Goal: Information Seeking & Learning: Check status

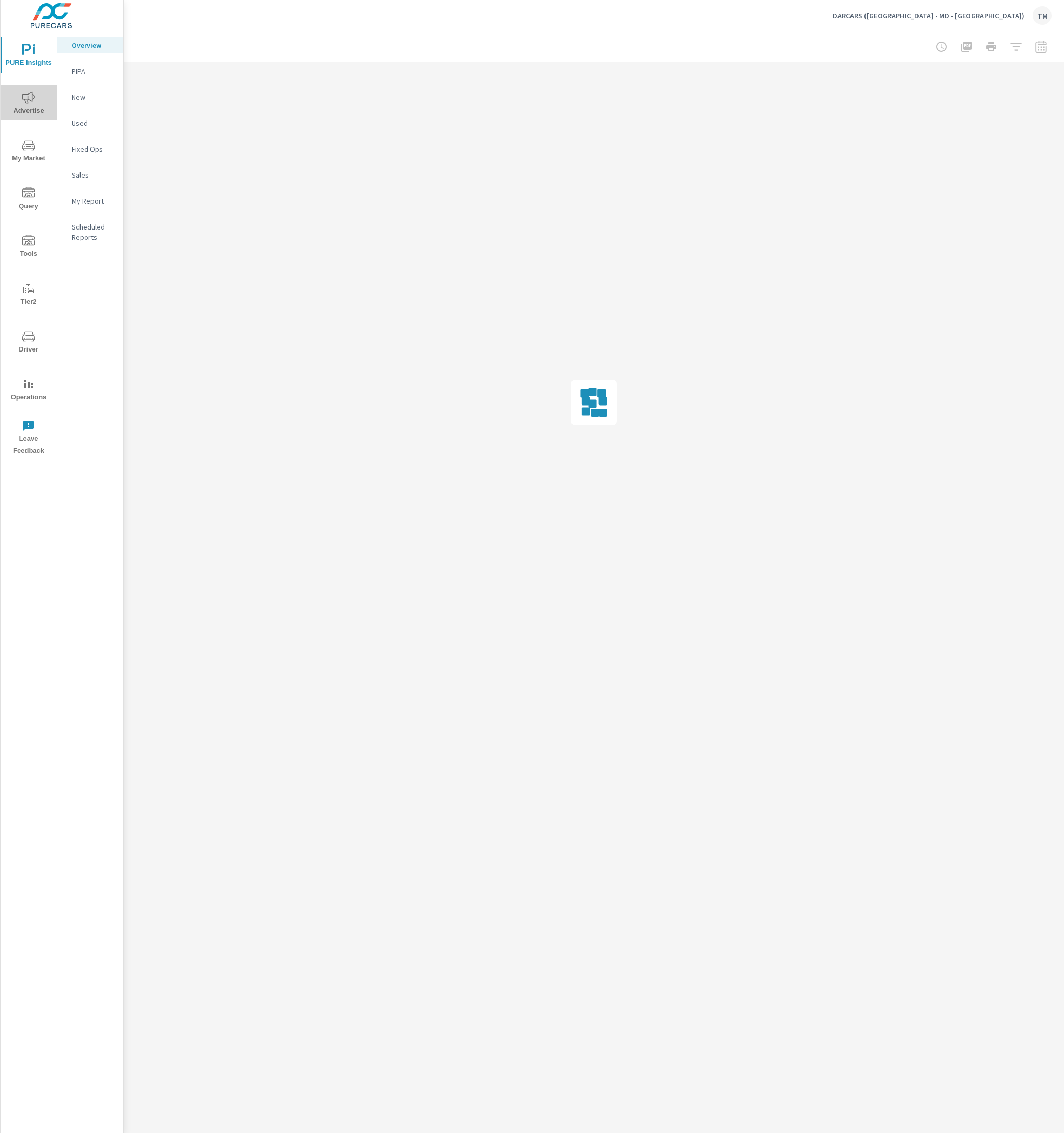
click at [35, 107] on span "Advertise" at bounding box center [28, 104] width 50 height 25
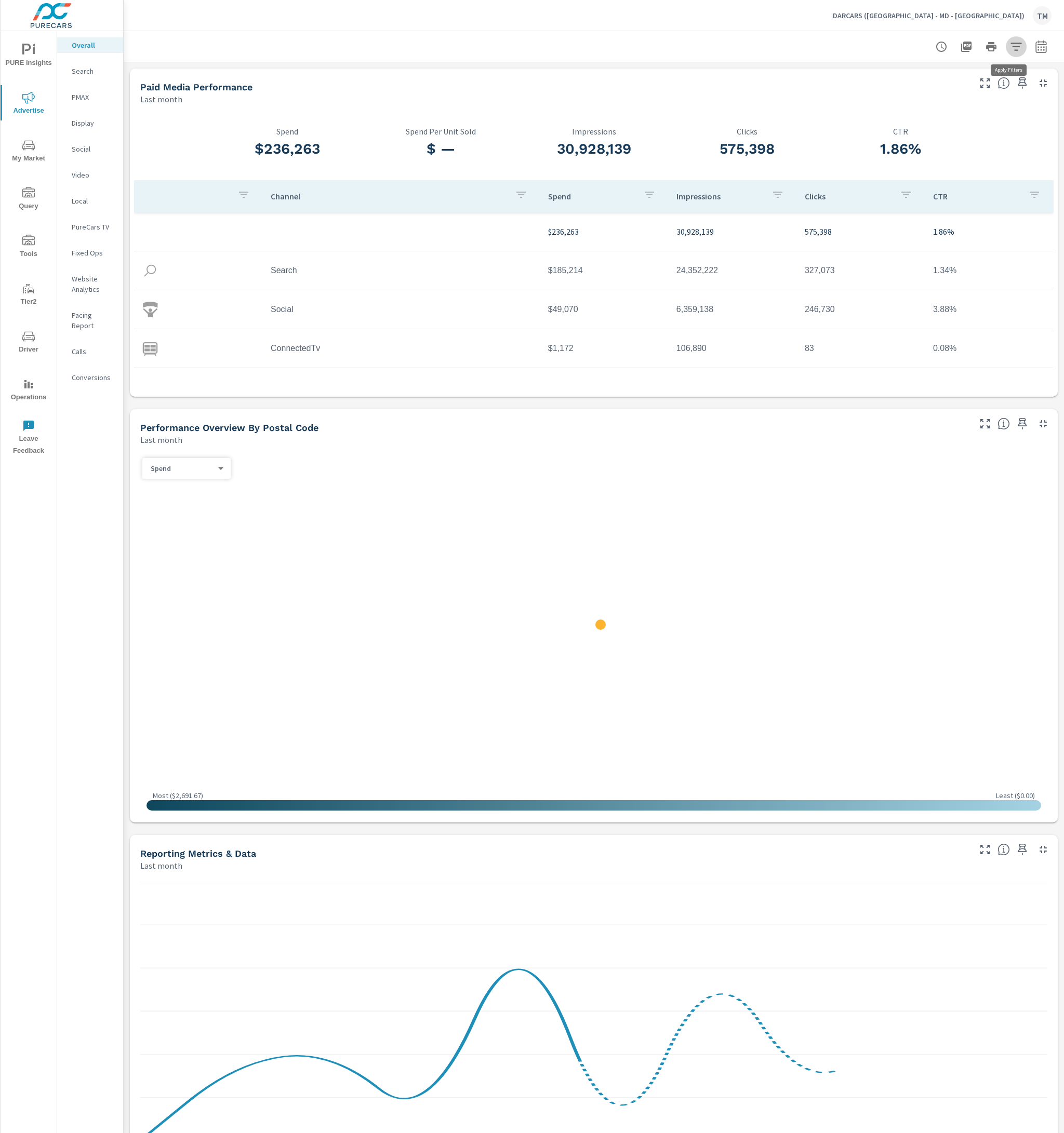
click at [1011, 43] on icon "button" at bounding box center [1015, 46] width 11 height 8
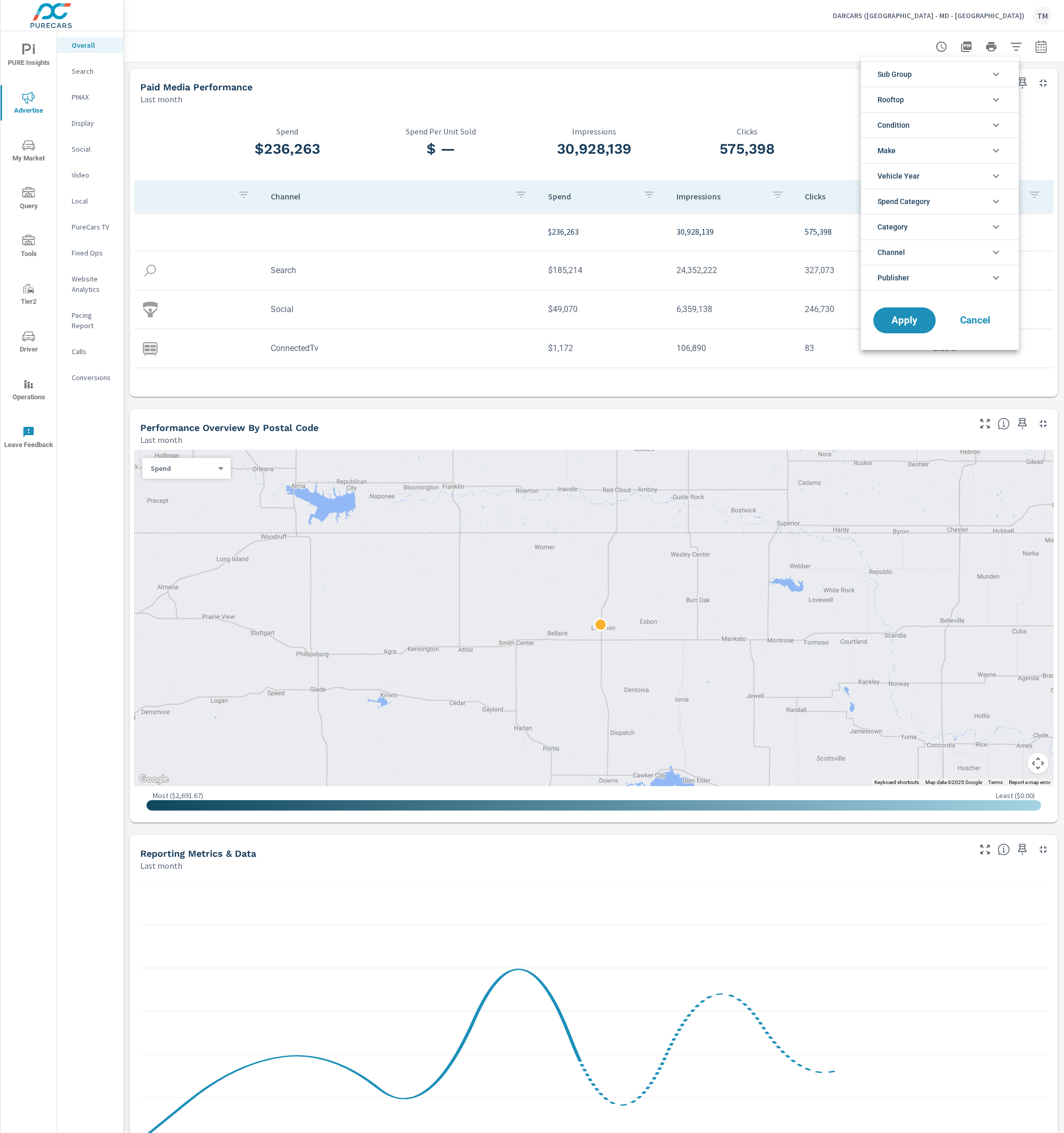
click at [958, 101] on li "Rooftop" at bounding box center [939, 100] width 158 height 25
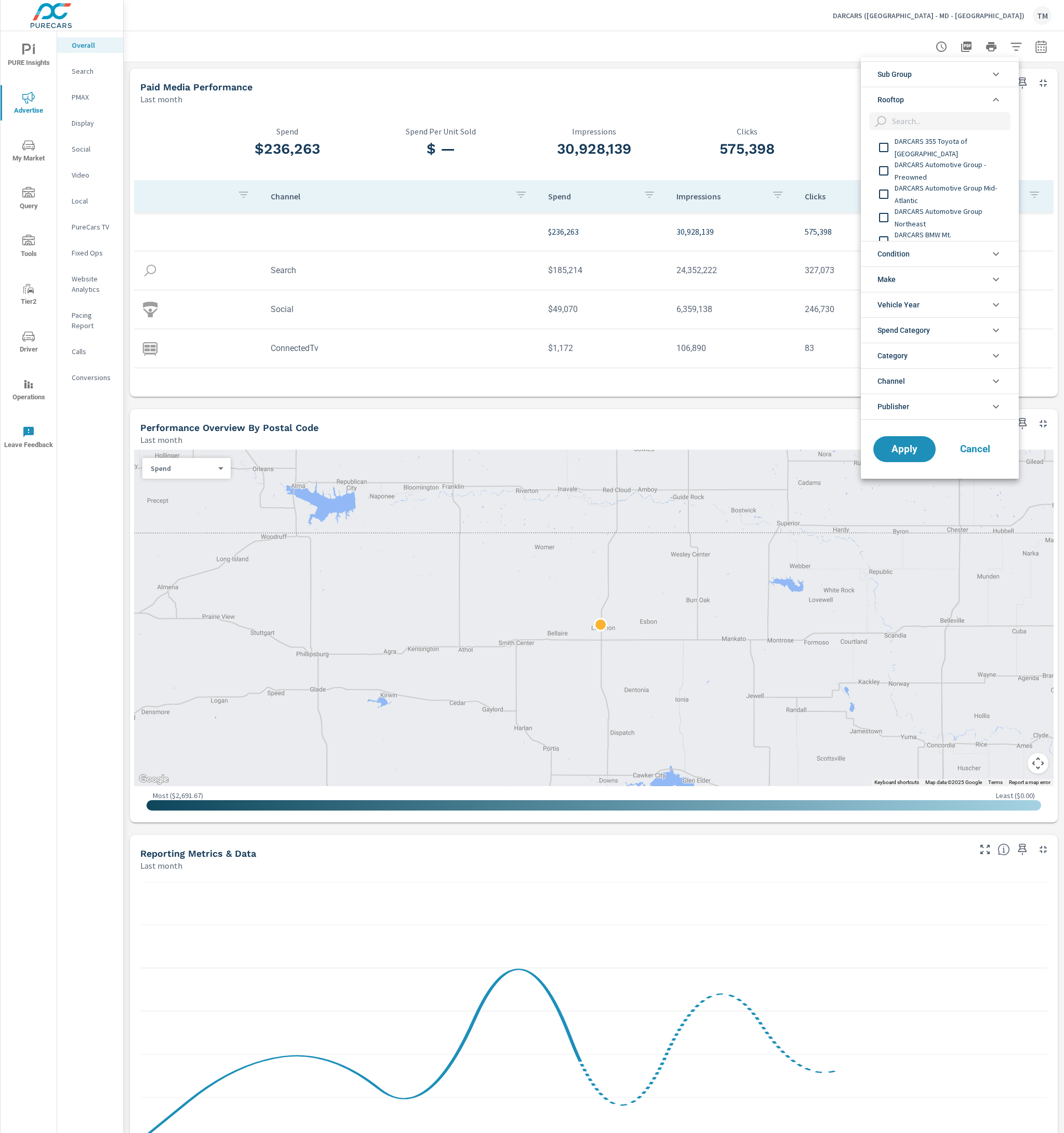
click at [918, 149] on span "DARCARS 355 Toyota of [GEOGRAPHIC_DATA]" at bounding box center [951, 147] width 114 height 25
click at [909, 165] on span "DARCARS Automotive Group - Preowned" at bounding box center [951, 170] width 114 height 25
click at [911, 195] on span "DARCARS Automotive Group Mid-Atlantic" at bounding box center [951, 194] width 114 height 25
click at [912, 213] on span "DARCARS Automotive Group Northeast" at bounding box center [951, 217] width 114 height 25
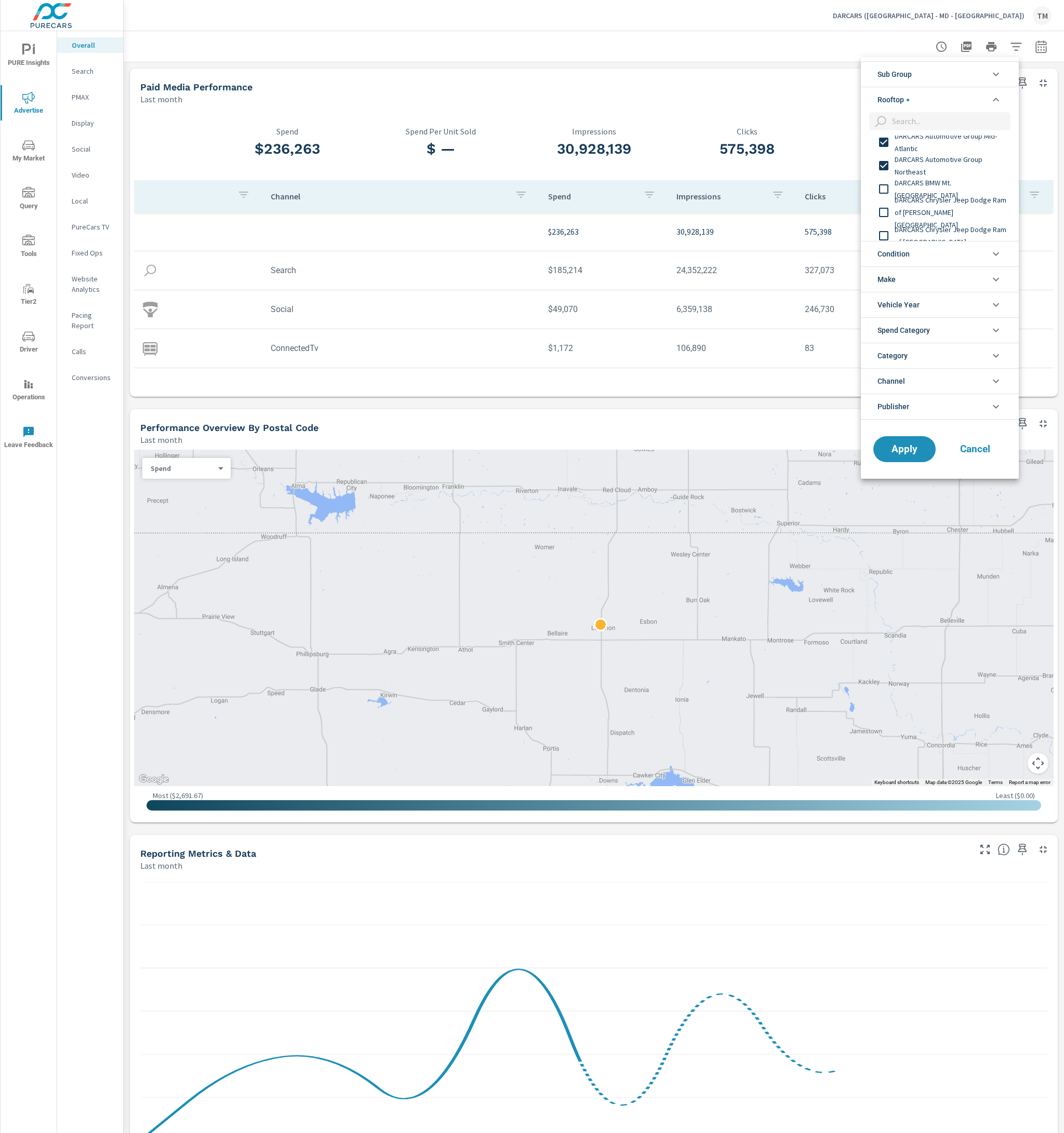
click at [914, 191] on span "DARCARS BMW Mt. [GEOGRAPHIC_DATA]" at bounding box center [951, 189] width 114 height 25
click at [920, 209] on span "DARCARS Chrysler Jeep Dodge Ram of [PERSON_NAME][GEOGRAPHIC_DATA]" at bounding box center [951, 212] width 114 height 37
click at [926, 234] on span "DARCARS Chrysler Jeep Dodge Ram of [GEOGRAPHIC_DATA]" at bounding box center [951, 235] width 114 height 25
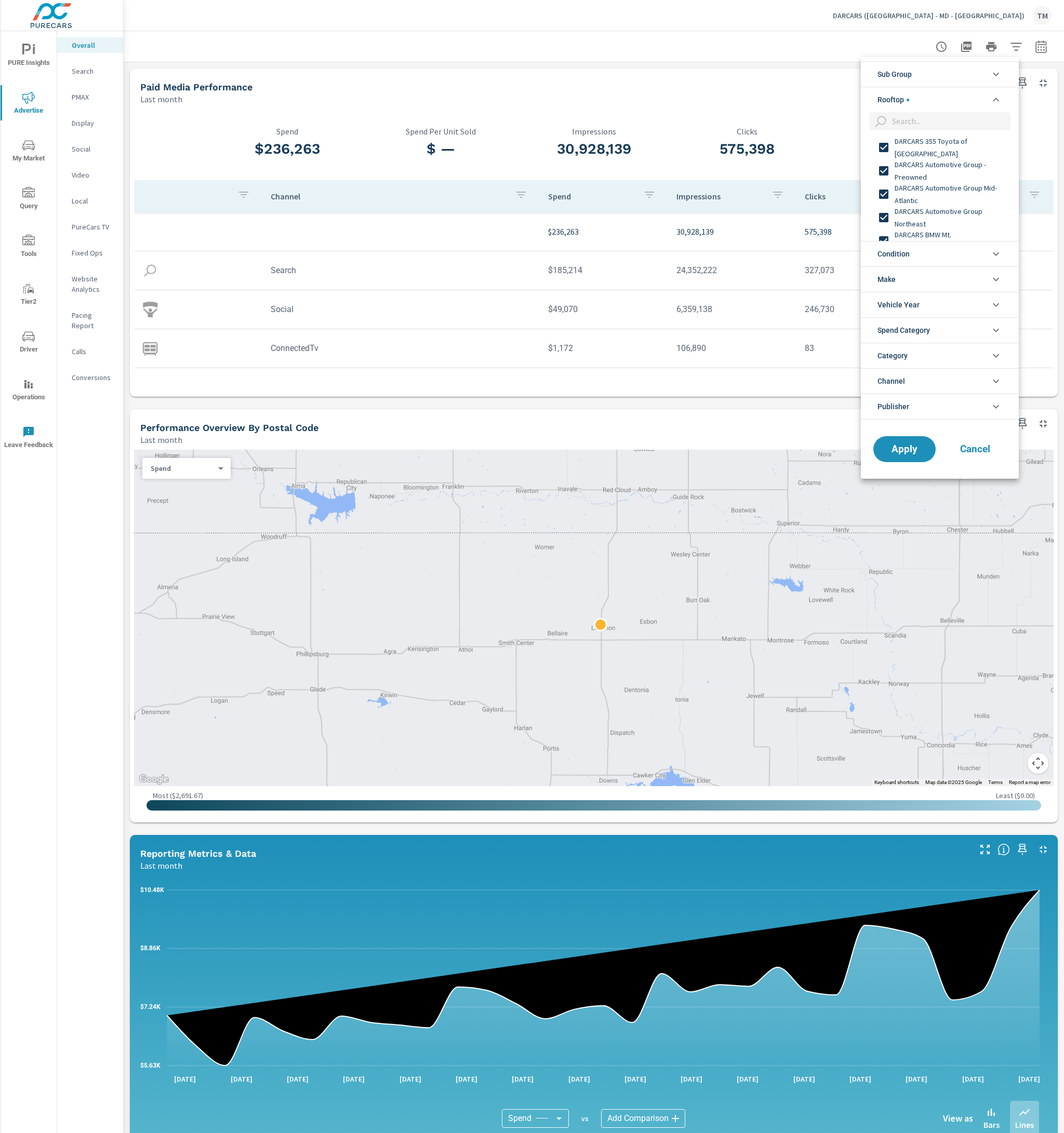
click at [948, 189] on span "DARCARS Automotive Group Mid-Atlantic" at bounding box center [951, 194] width 114 height 25
click at [945, 212] on span "DARCARS Chrysler Jeep Dodge Ram of Silver Spring" at bounding box center [951, 207] width 114 height 25
click at [947, 222] on span "DARCARS Chrysler Jeep Dodge Ram Rockville" at bounding box center [951, 230] width 114 height 25
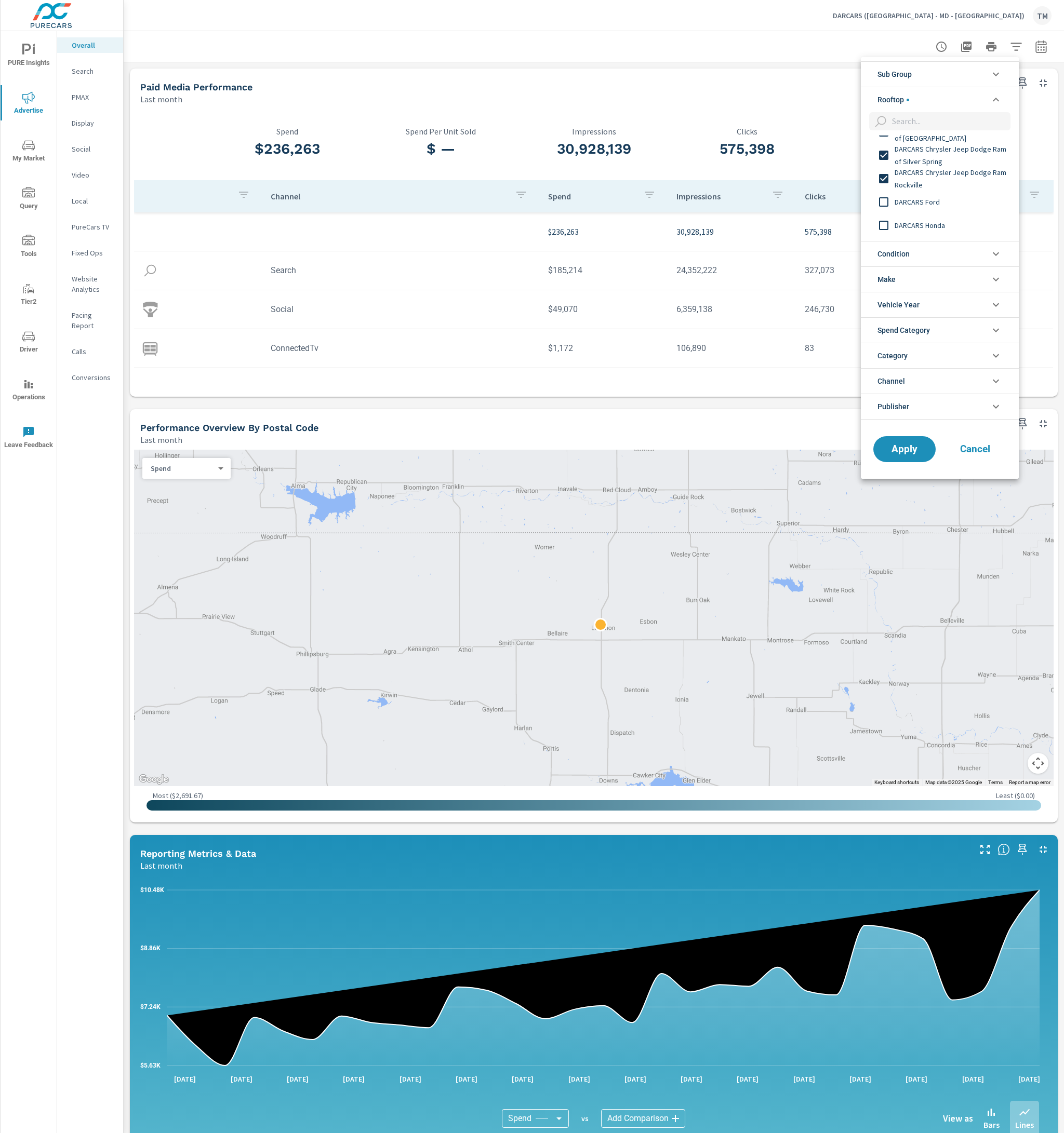
click at [934, 204] on span "DARCARS Ford" at bounding box center [951, 202] width 114 height 13
click at [943, 223] on span "DARCARS Honda" at bounding box center [951, 225] width 114 height 13
click at [943, 192] on span "DARCARS Honda Fairfax" at bounding box center [951, 197] width 114 height 13
click at [950, 221] on span "DARCARS INFINITI of [GEOGRAPHIC_DATA]" at bounding box center [951, 220] width 114 height 25
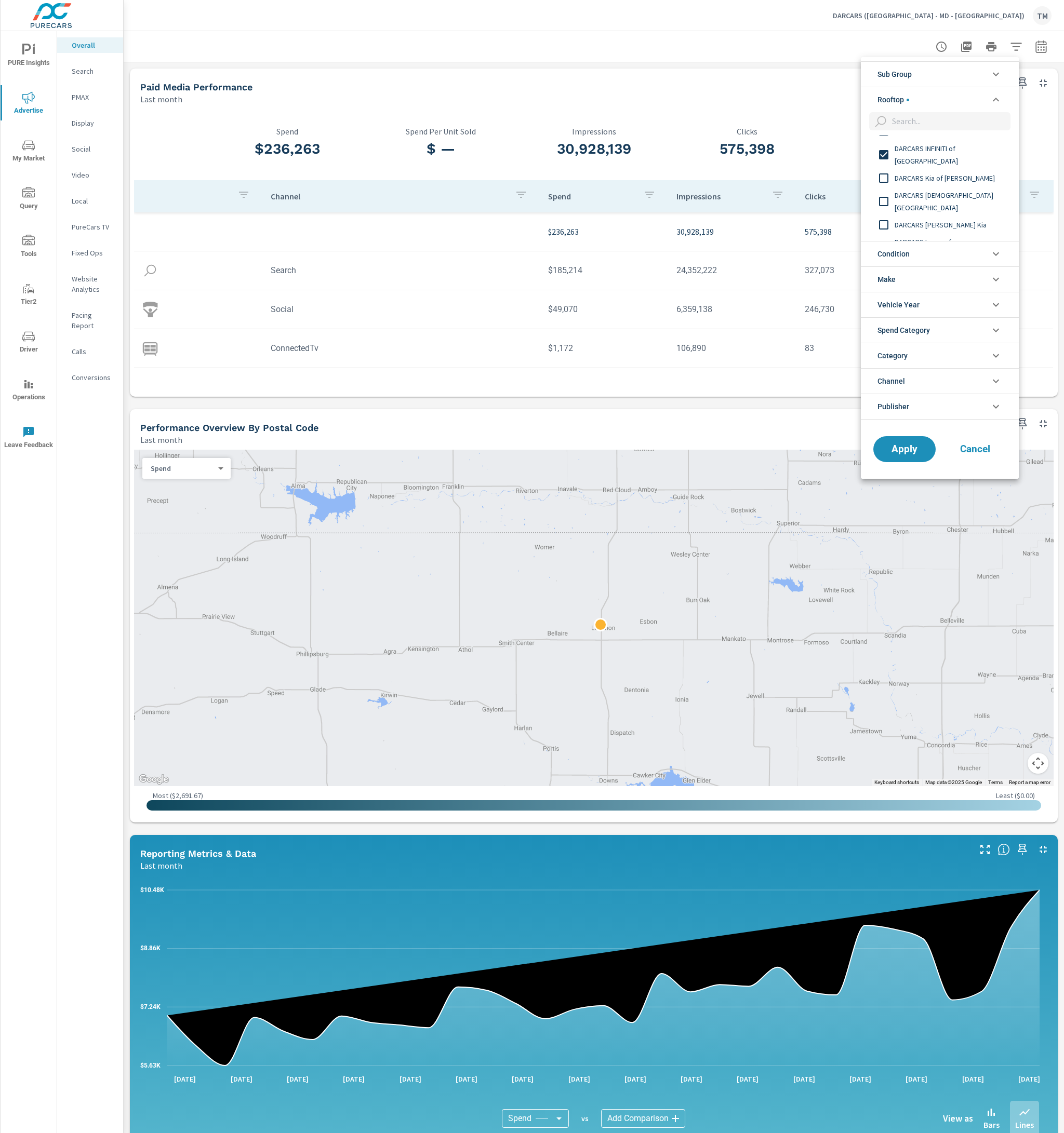
scroll to position [312, 0]
click at [935, 149] on div "DARCARS Kia of [PERSON_NAME]" at bounding box center [938, 139] width 156 height 23
click at [935, 165] on span "DARCARS [DEMOGRAPHIC_DATA][GEOGRAPHIC_DATA]" at bounding box center [951, 163] width 114 height 25
click at [939, 190] on span "DARCARS [PERSON_NAME] Kia" at bounding box center [951, 187] width 114 height 13
click at [950, 211] on span "DARCARS Lexus of [GEOGRAPHIC_DATA]" at bounding box center [951, 209] width 114 height 25
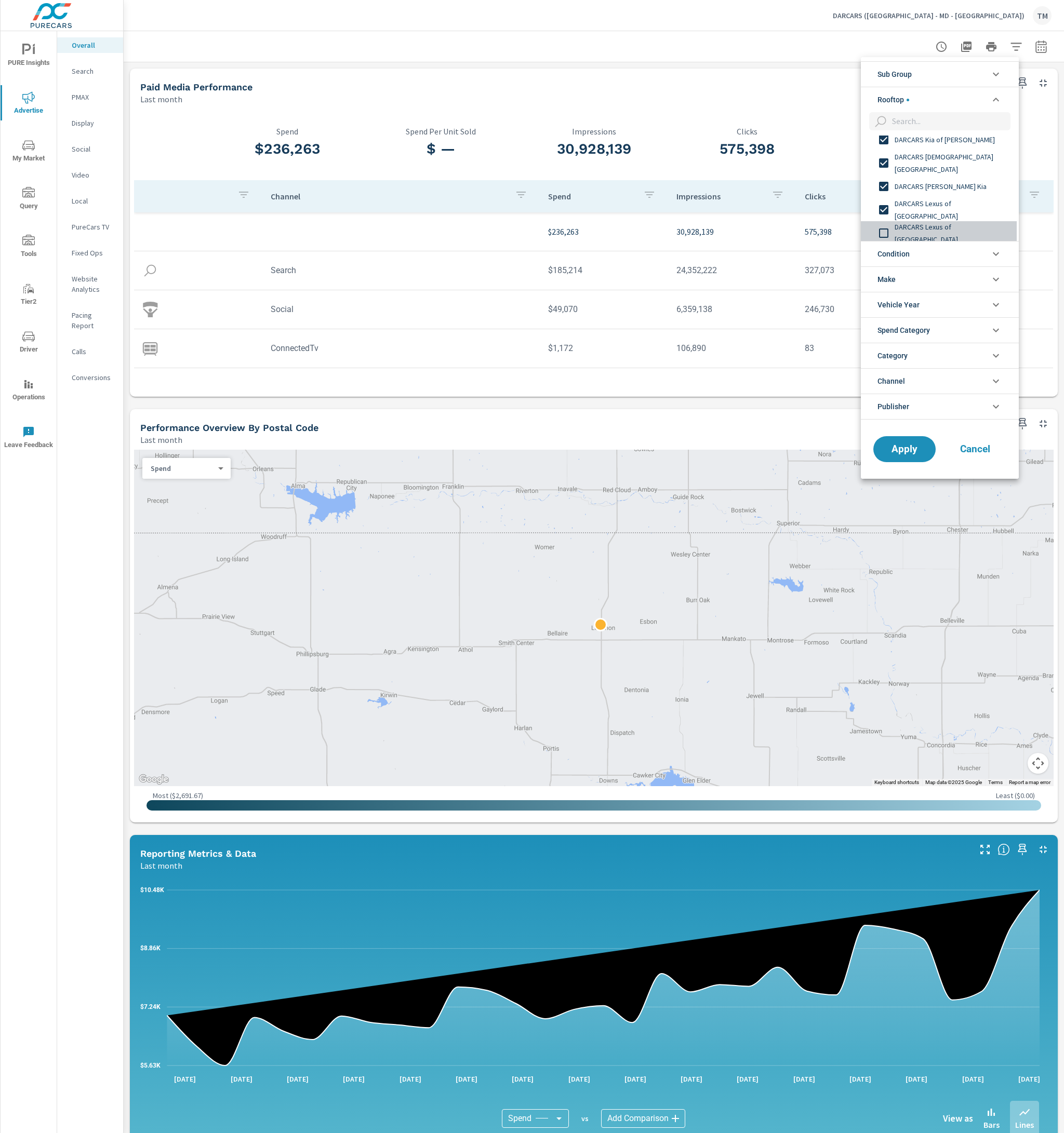
click at [959, 232] on span "DARCARS Lexus of [GEOGRAPHIC_DATA]" at bounding box center [951, 233] width 114 height 25
click at [932, 154] on span "DARCARS Lexus of Mt. [GEOGRAPHIC_DATA]" at bounding box center [951, 152] width 114 height 25
click at [937, 180] on span "DARCARS Lexus of Silver Spring" at bounding box center [951, 176] width 114 height 13
click at [945, 204] on span "DARCARS Nissan of [GEOGRAPHIC_DATA]" at bounding box center [951, 199] width 114 height 25
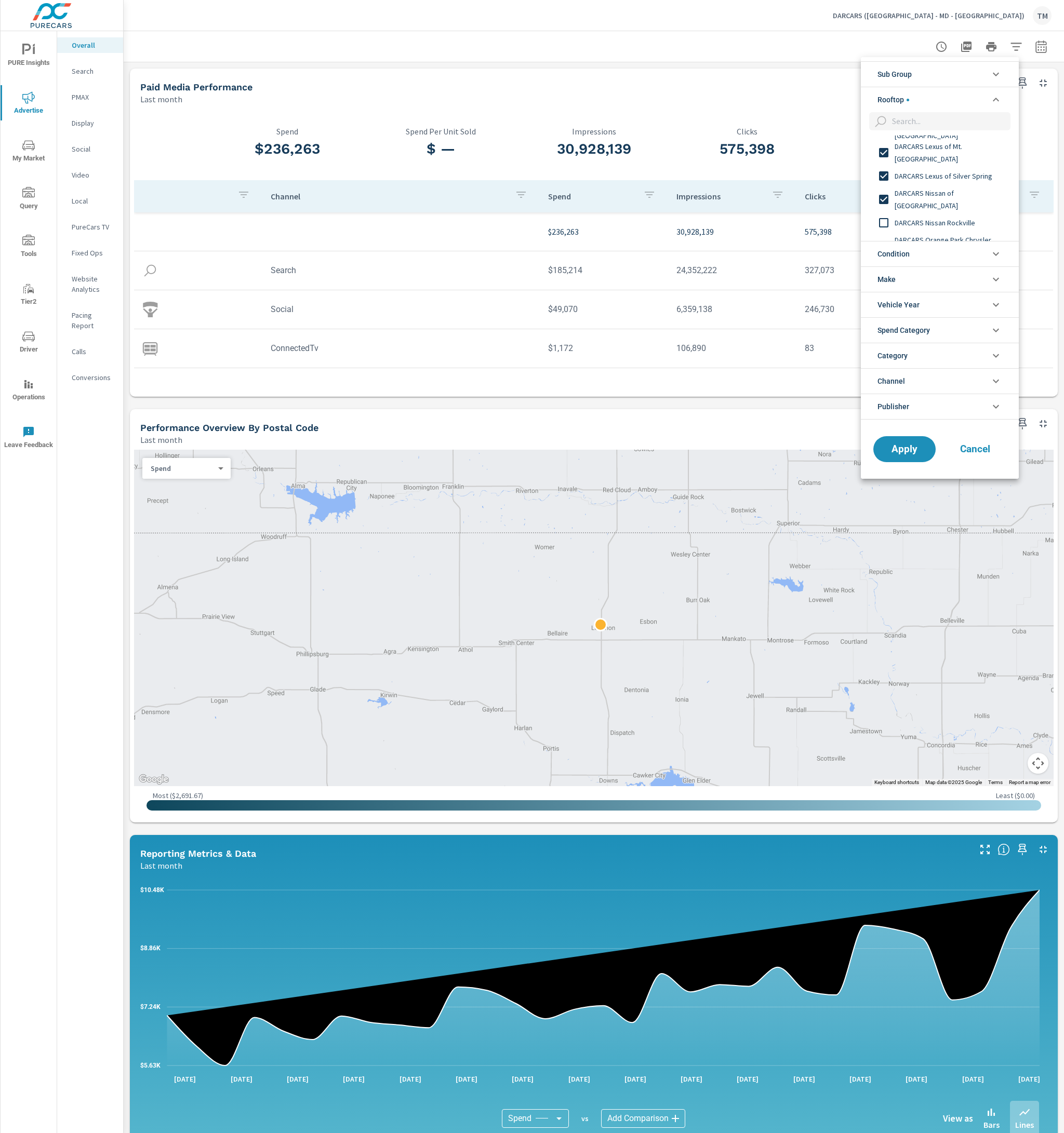
click at [951, 221] on span "DARCARS Nissan Rockville" at bounding box center [951, 223] width 114 height 13
click at [927, 185] on span "DARCARS Orange Park Chrysler Jeep Dodge Ram" at bounding box center [951, 194] width 114 height 25
click at [940, 218] on span "DARCARS Pre-Owned Fairfax" at bounding box center [951, 218] width 114 height 13
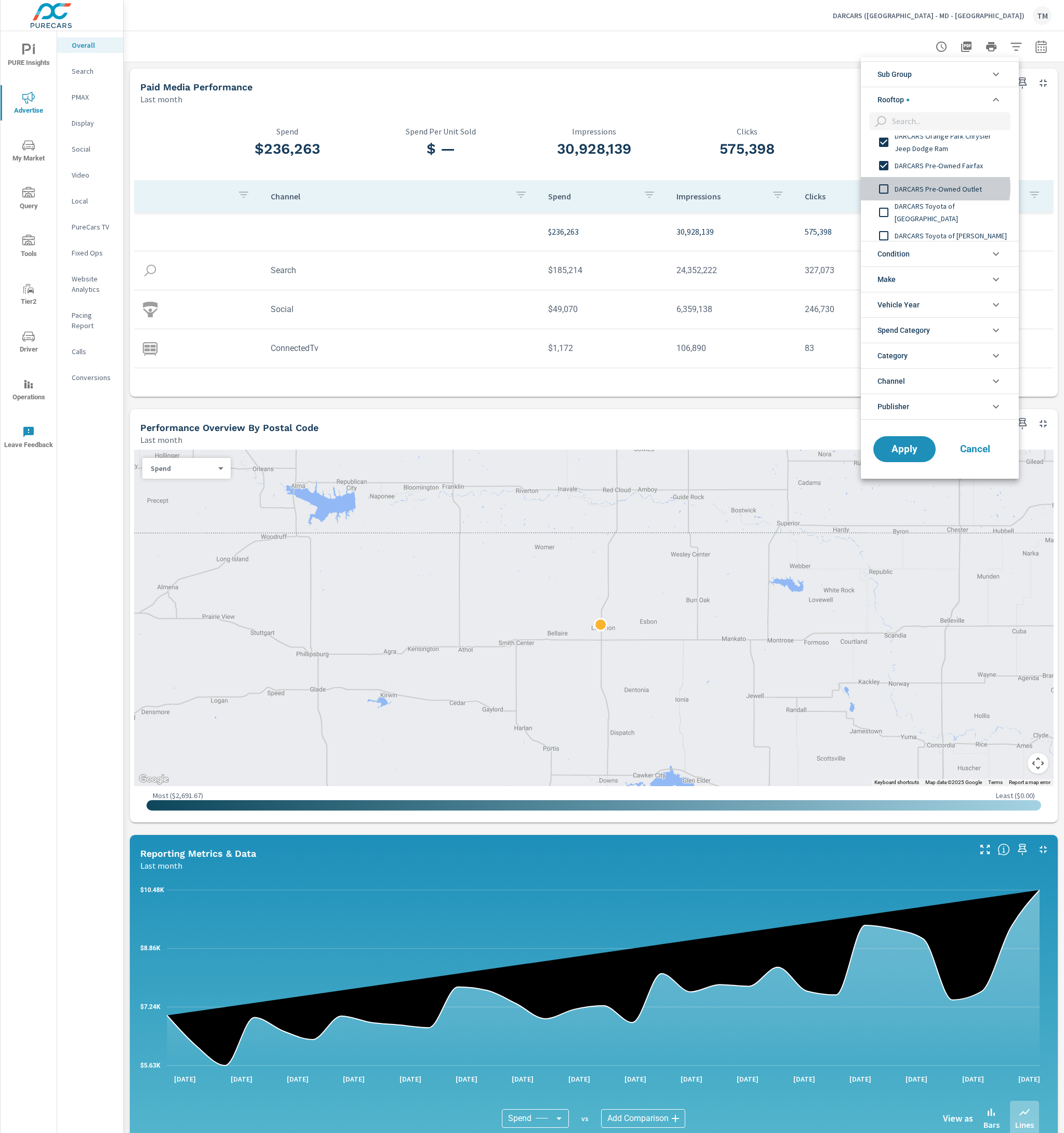
click at [934, 187] on span "DARCARS Pre-Owned Outlet" at bounding box center [951, 189] width 114 height 13
click at [945, 213] on span "DARCARS Toyota of [GEOGRAPHIC_DATA]" at bounding box center [951, 212] width 114 height 25
click at [937, 189] on span "DARCARS Toyota of [PERSON_NAME]" at bounding box center [951, 184] width 114 height 13
click at [949, 214] on div "DARCARS Toyota of Silver Spring" at bounding box center [938, 206] width 156 height 23
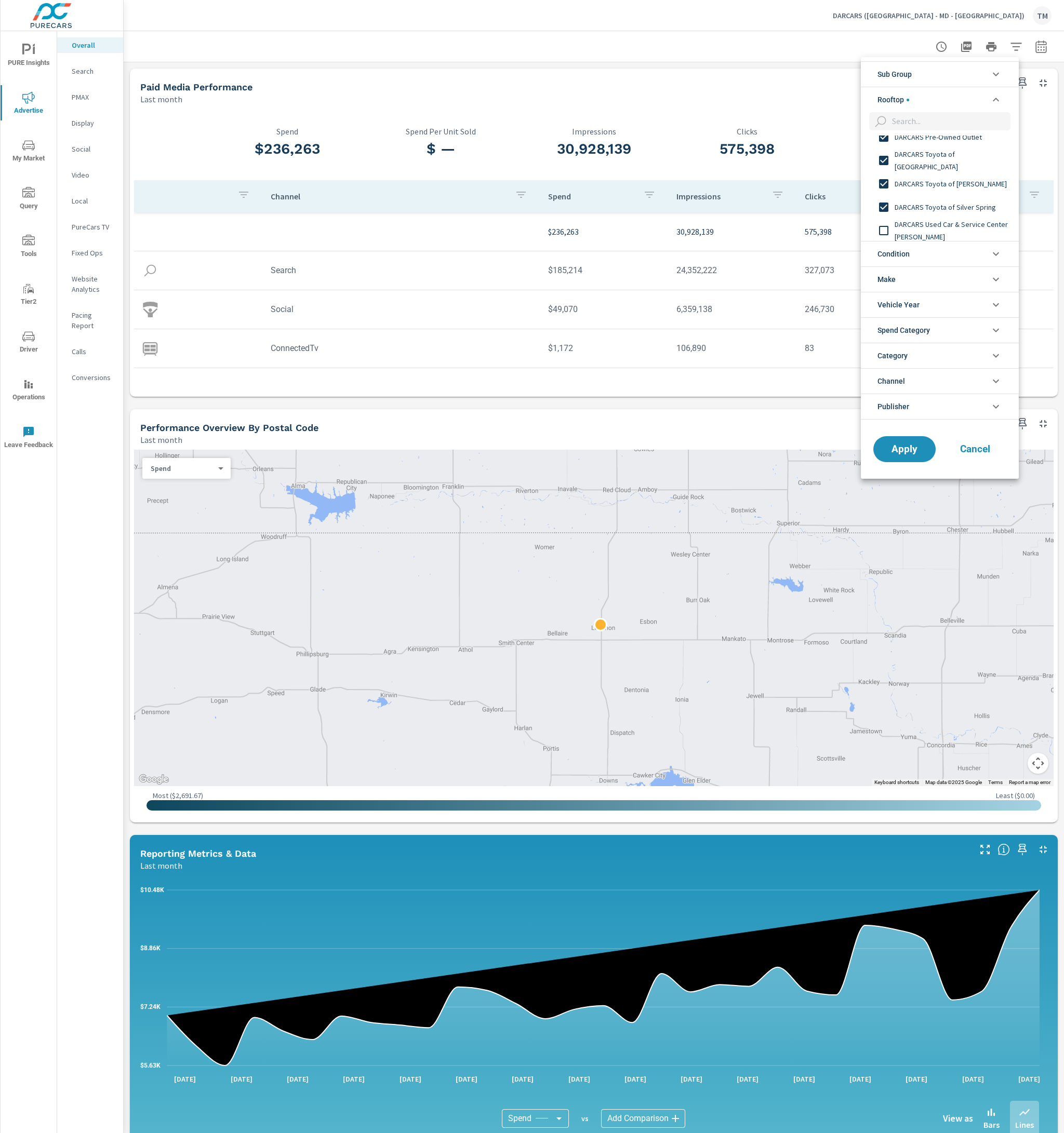
scroll to position [623, 0]
click at [940, 191] on div "DARCARS Volkswagen" at bounding box center [938, 201] width 156 height 23
click at [925, 177] on span "DARCARS Used Car & Service Center [PERSON_NAME]" at bounding box center [951, 178] width 114 height 25
click at [947, 223] on span "DARCARS Volkswagen Fairfax" at bounding box center [951, 225] width 114 height 13
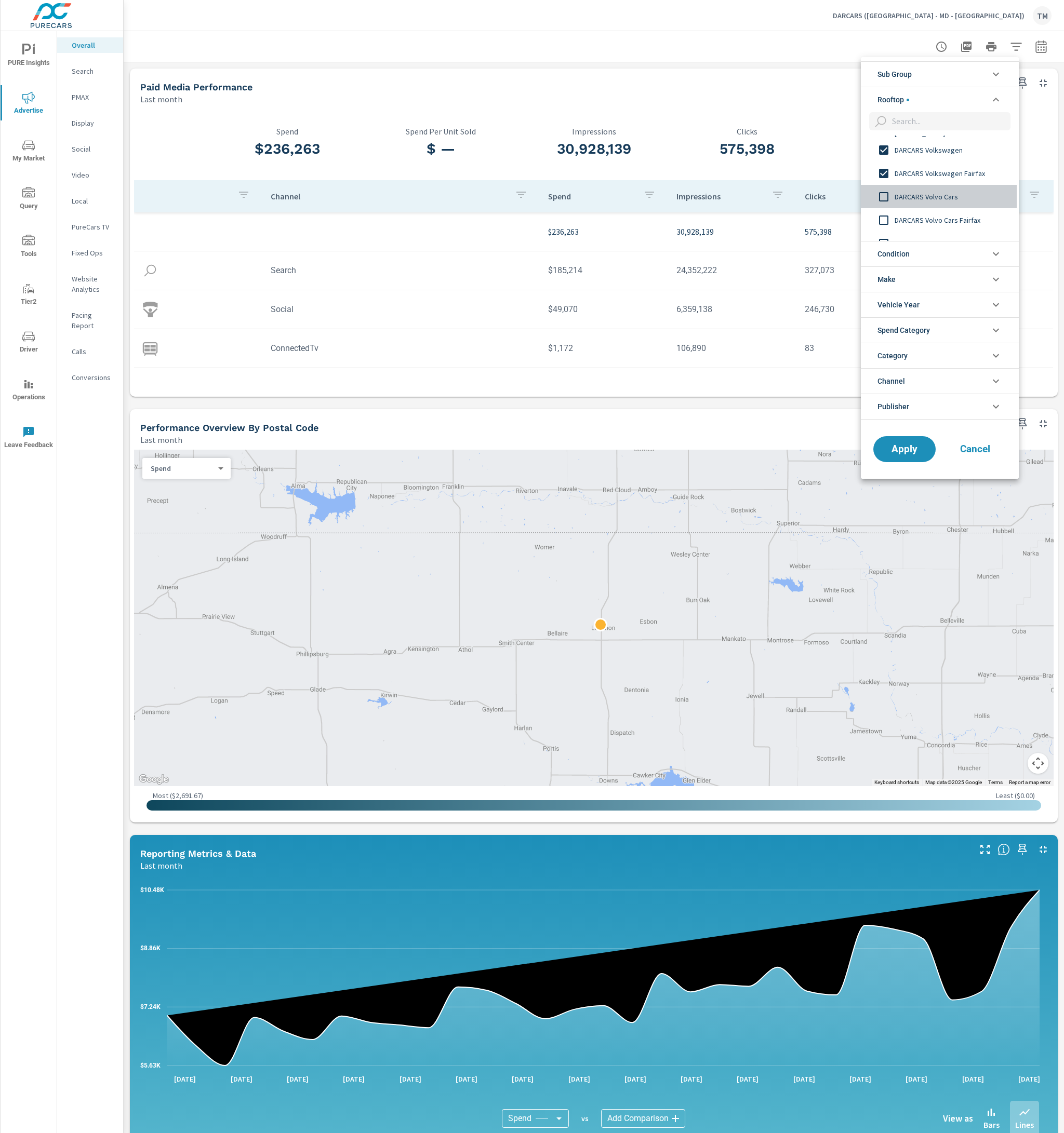
click at [940, 202] on span "DARCARS Volvo Cars" at bounding box center [951, 197] width 114 height 13
click at [952, 223] on span "DARCARS Volvo Cars Fairfax" at bounding box center [951, 221] width 114 height 13
click at [959, 211] on span "DARCARS Westside Pre-Owned" at bounding box center [951, 215] width 114 height 13
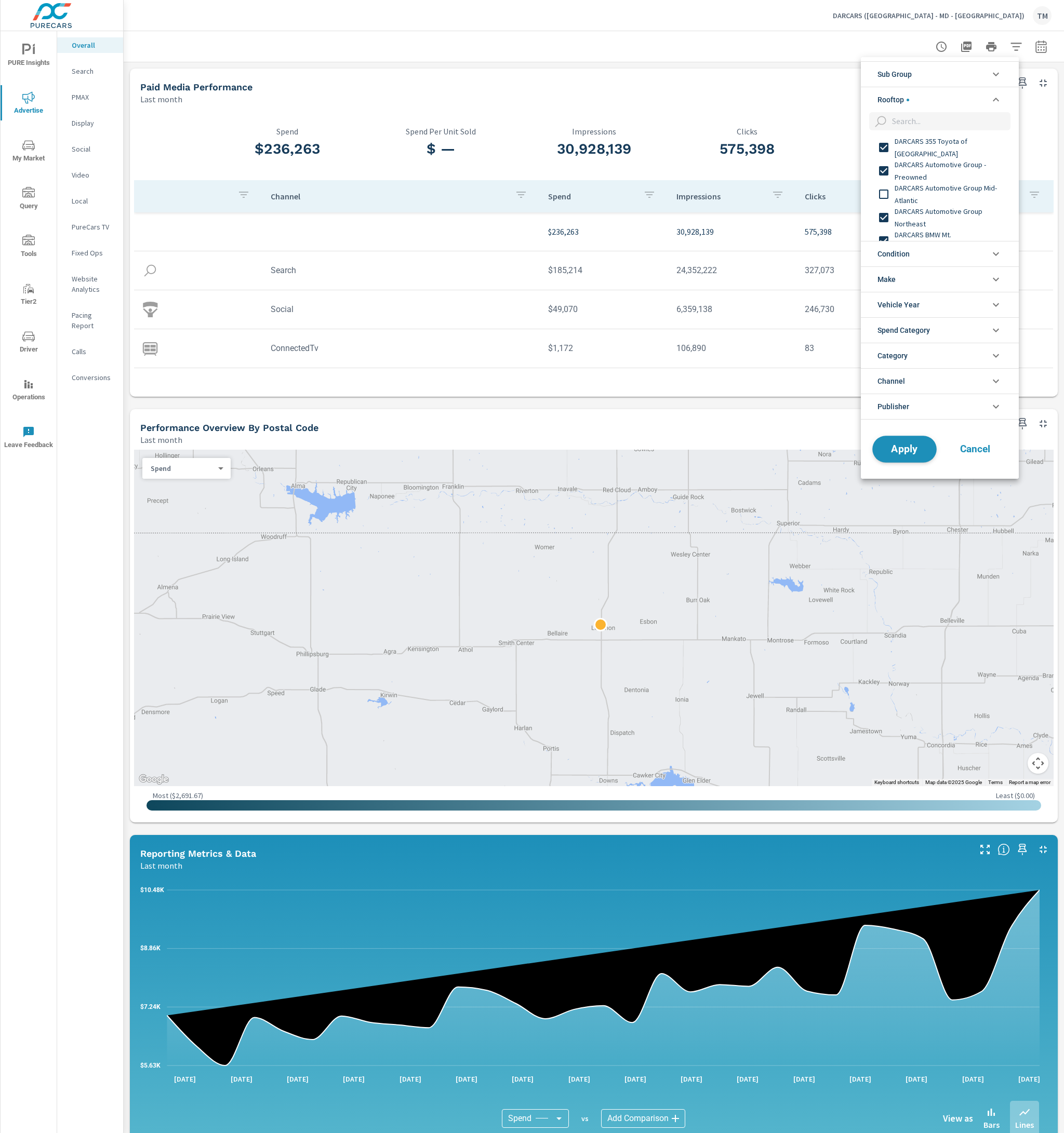
click at [894, 452] on span "Apply" at bounding box center [904, 449] width 42 height 10
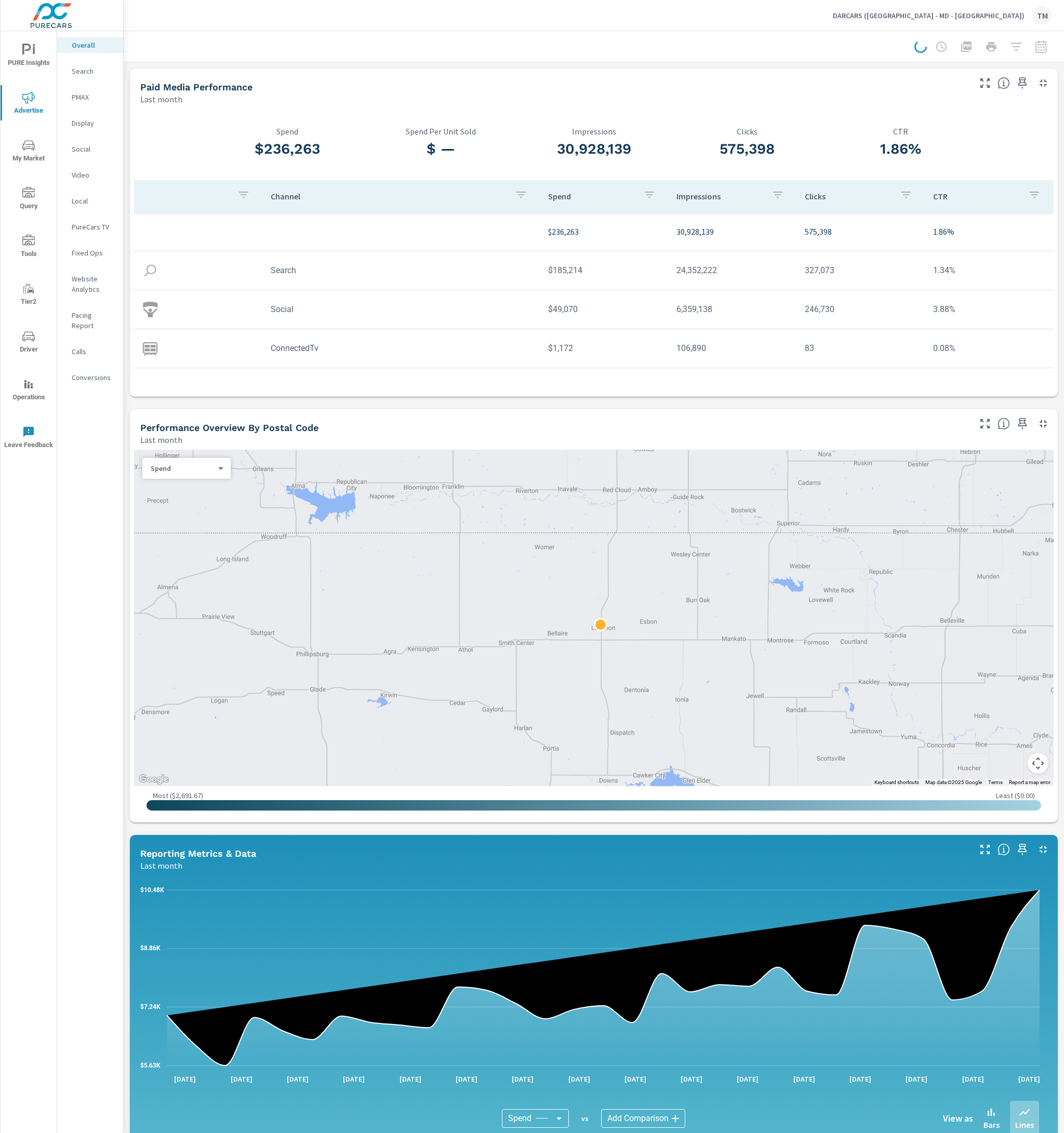
click at [1036, 52] on div at bounding box center [983, 46] width 137 height 20
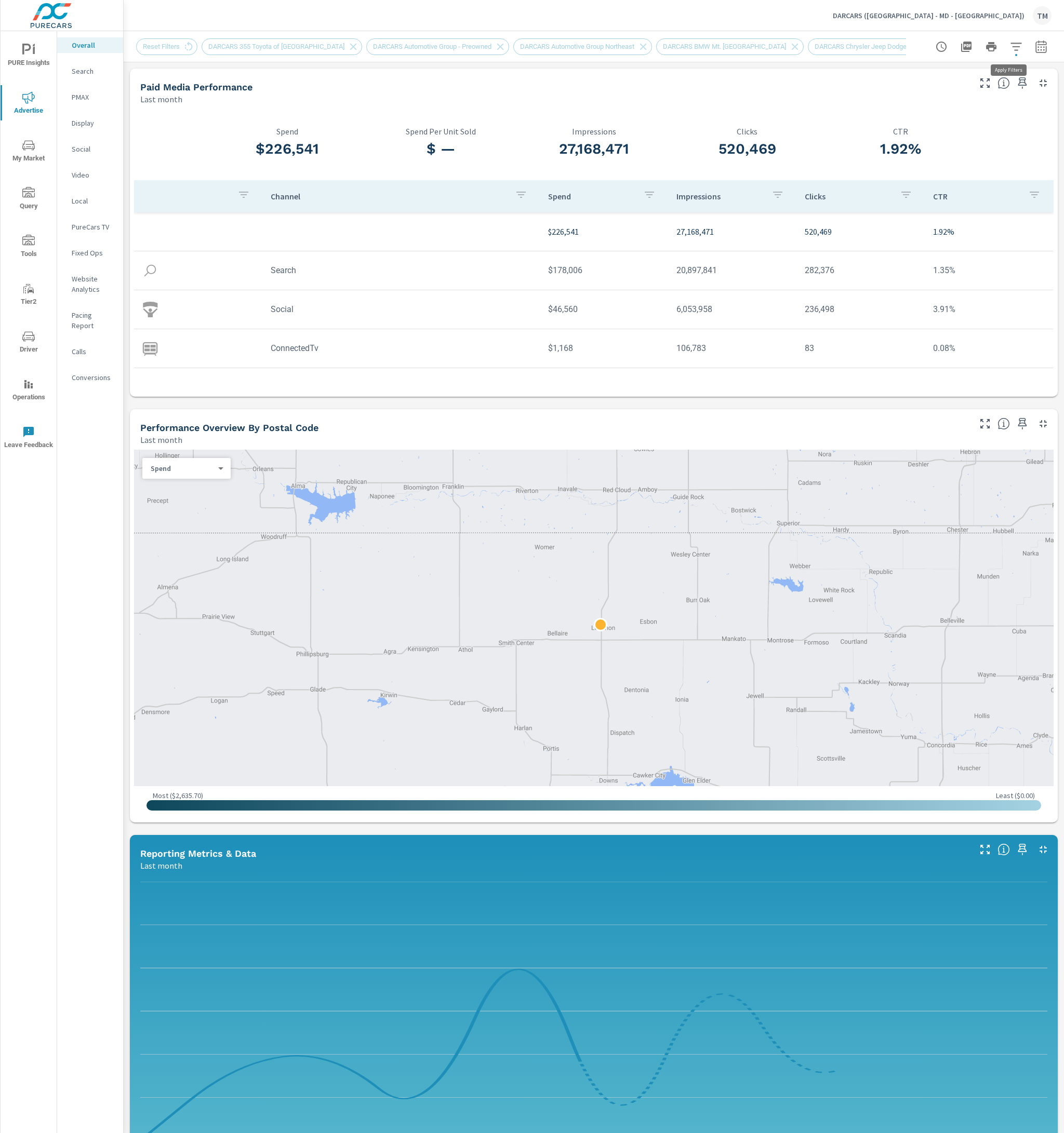
click at [1007, 53] on button "button" at bounding box center [1015, 46] width 21 height 20
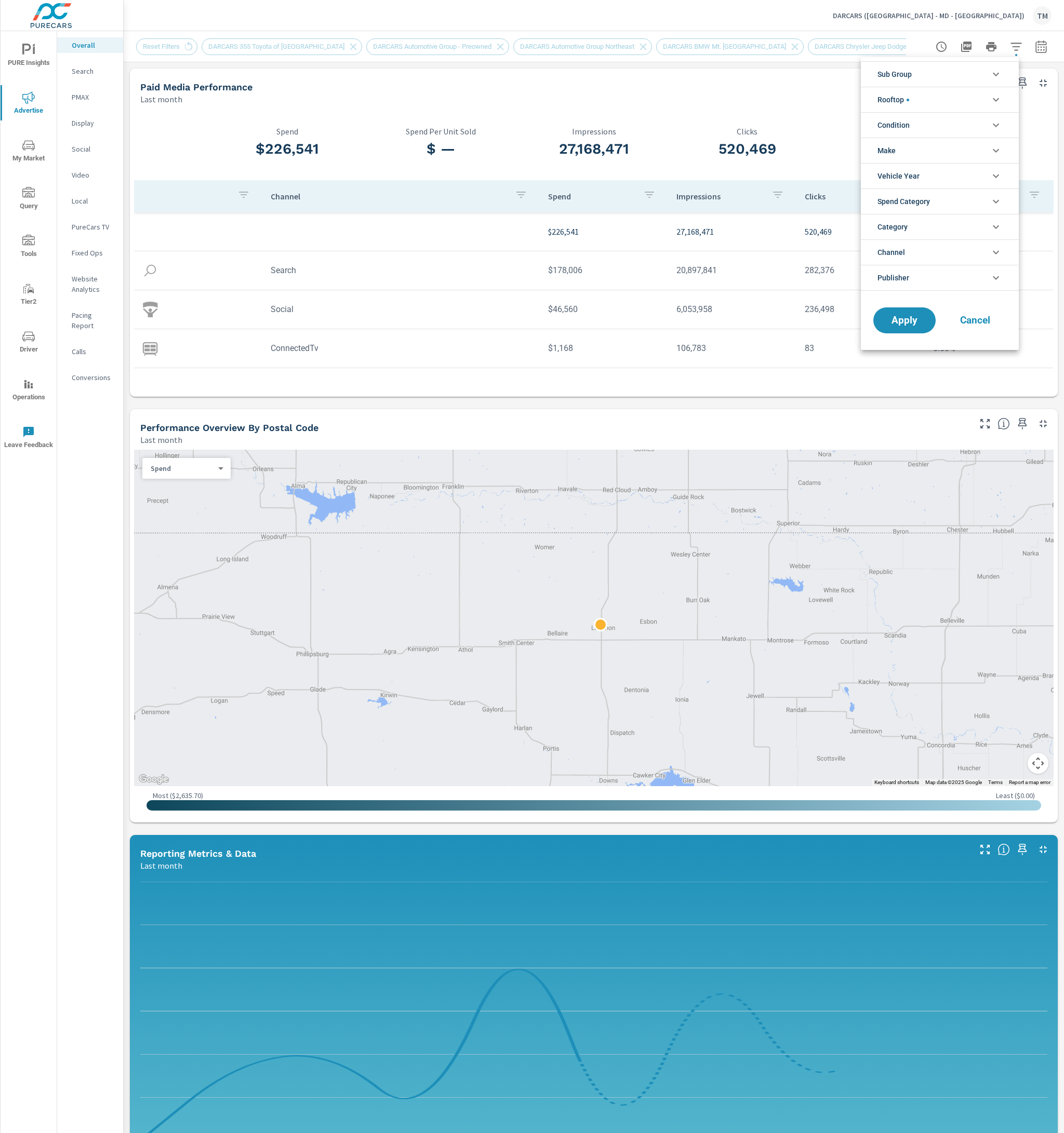
scroll to position [105, 0]
click at [1008, 47] on div at bounding box center [532, 566] width 1064 height 1133
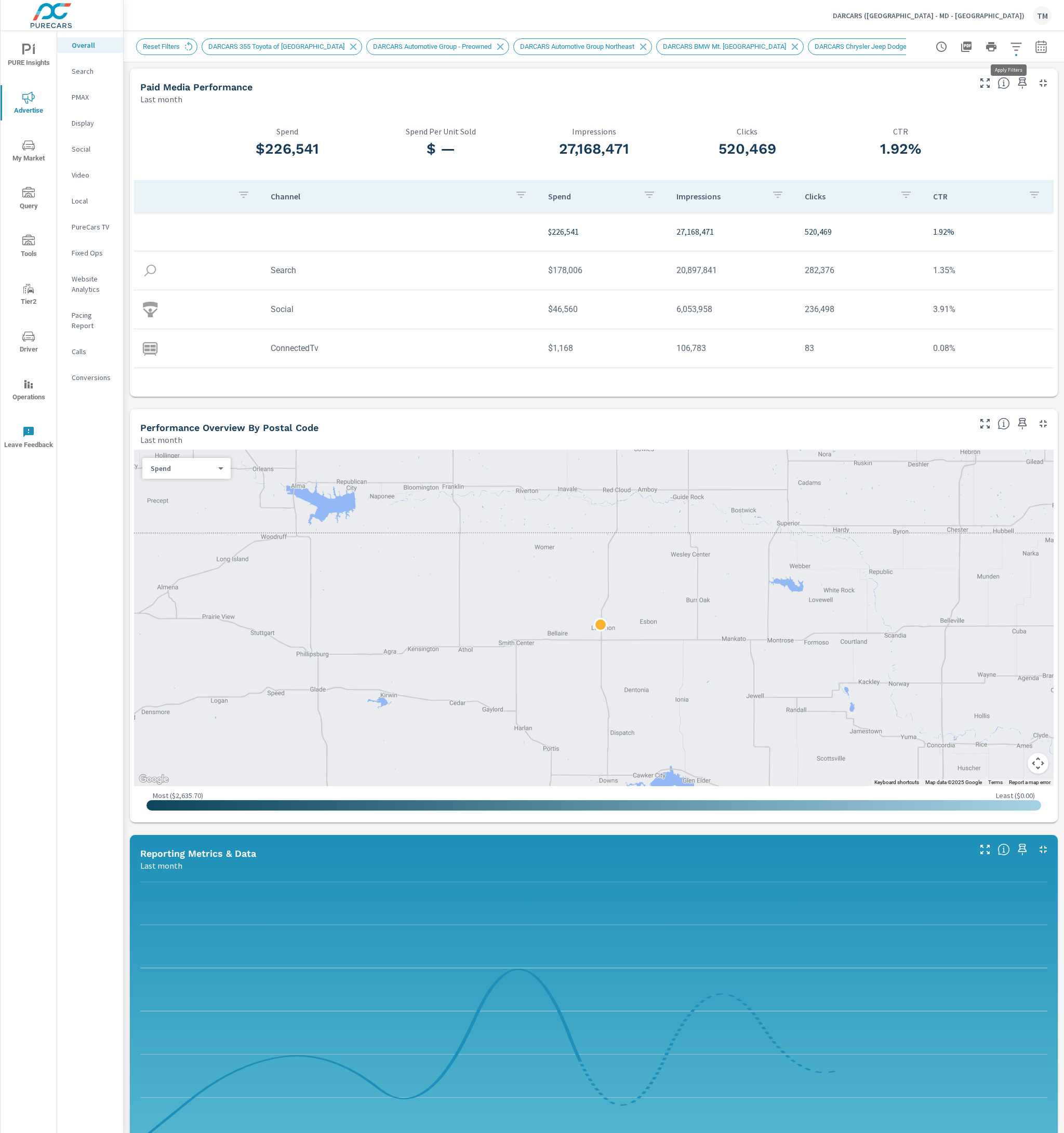
click at [1010, 47] on icon "button" at bounding box center [1016, 47] width 13 height 13
click at [1008, 47] on div at bounding box center [532, 566] width 1064 height 1133
click at [1036, 50] on icon "button" at bounding box center [1041, 47] width 13 height 13
click at [995, 91] on select "Custom [DATE] Last week Last 7 days Last 14 days Last 30 days Last 45 days Last…" at bounding box center [949, 90] width 104 height 20
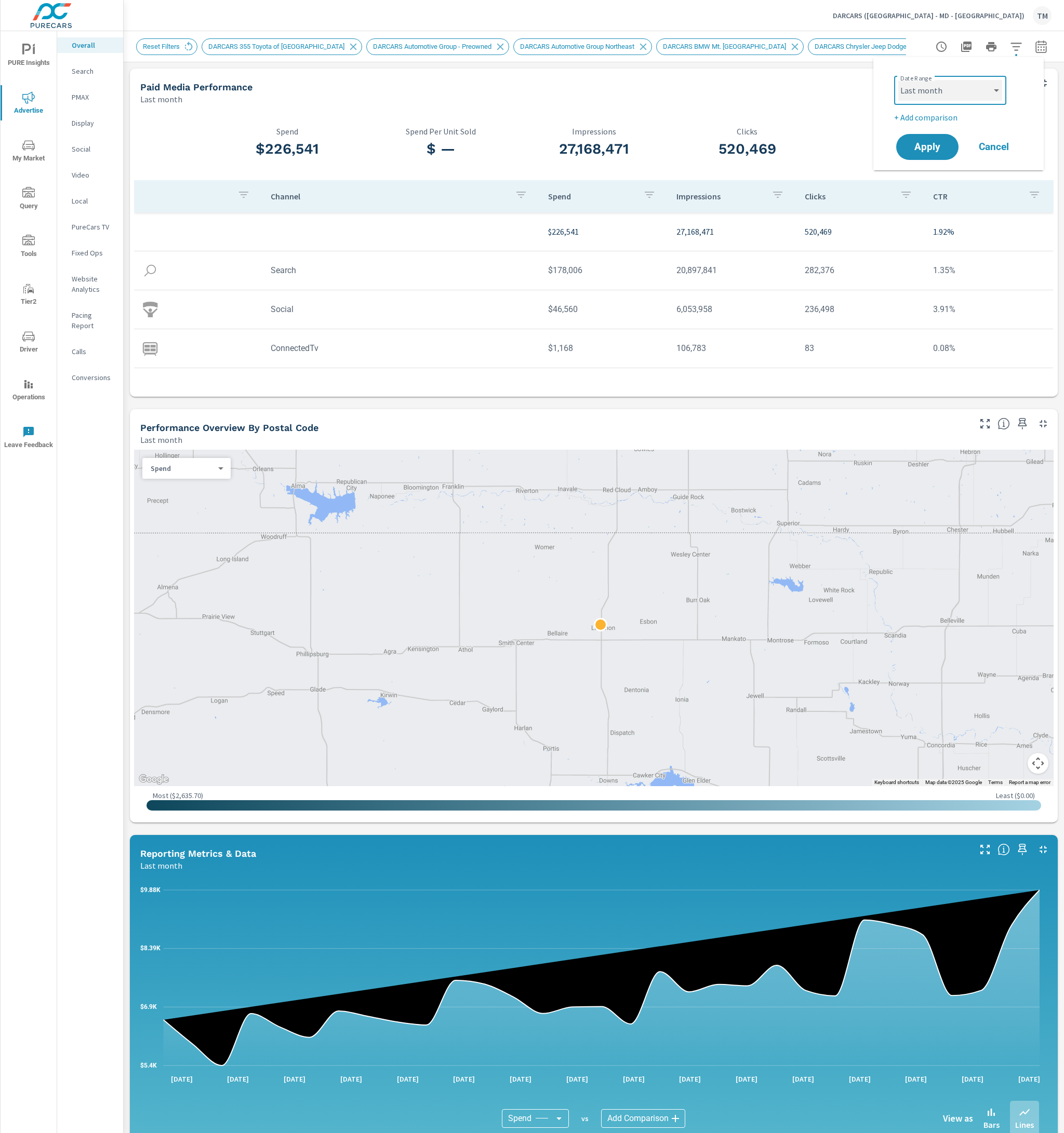
click at [898, 80] on select "Custom [DATE] Last week Last 7 days Last 14 days Last 30 days Last 45 days Last…" at bounding box center [949, 90] width 104 height 20
select select "Last 30 days"
click at [925, 124] on div "Date Range Custom [DATE] Last week Last 7 days Last 14 days Last 30 days Last 4…" at bounding box center [959, 114] width 146 height 97
click at [925, 120] on p "+ Add comparison" at bounding box center [960, 117] width 133 height 13
select select "Previous period"
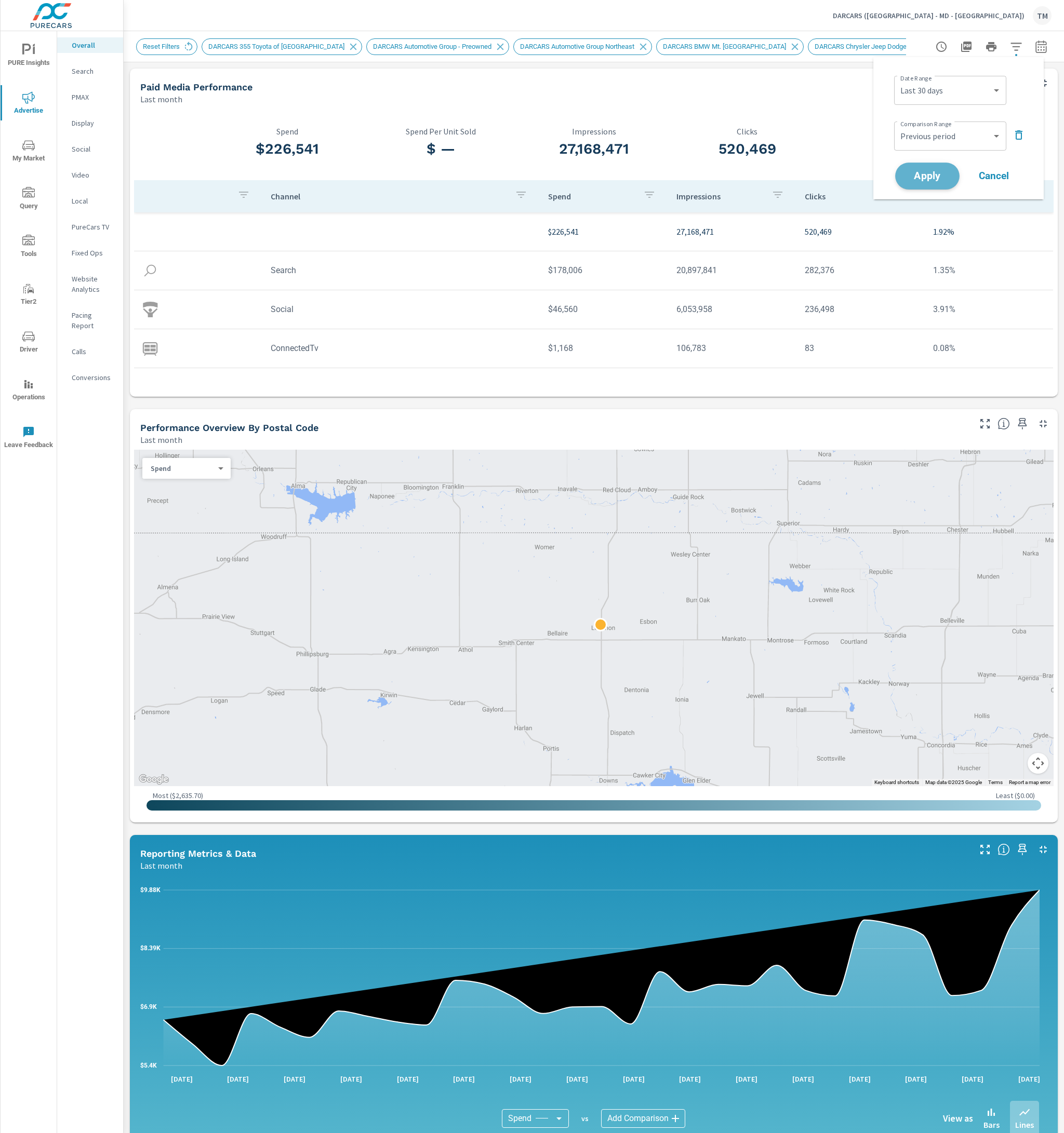
click at [919, 166] on button "Apply" at bounding box center [927, 176] width 64 height 27
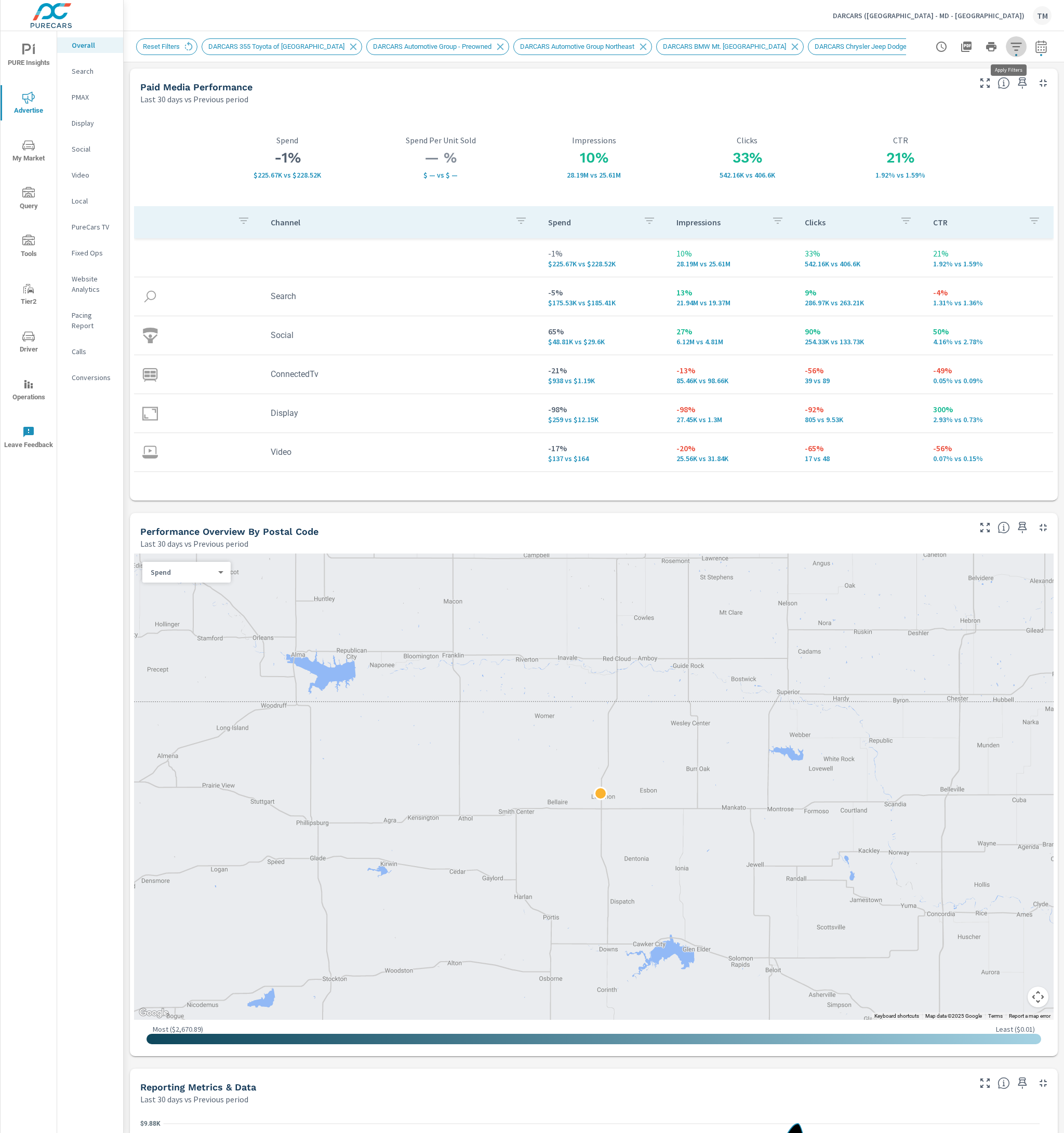
click at [1010, 44] on icon "button" at bounding box center [1016, 47] width 13 height 13
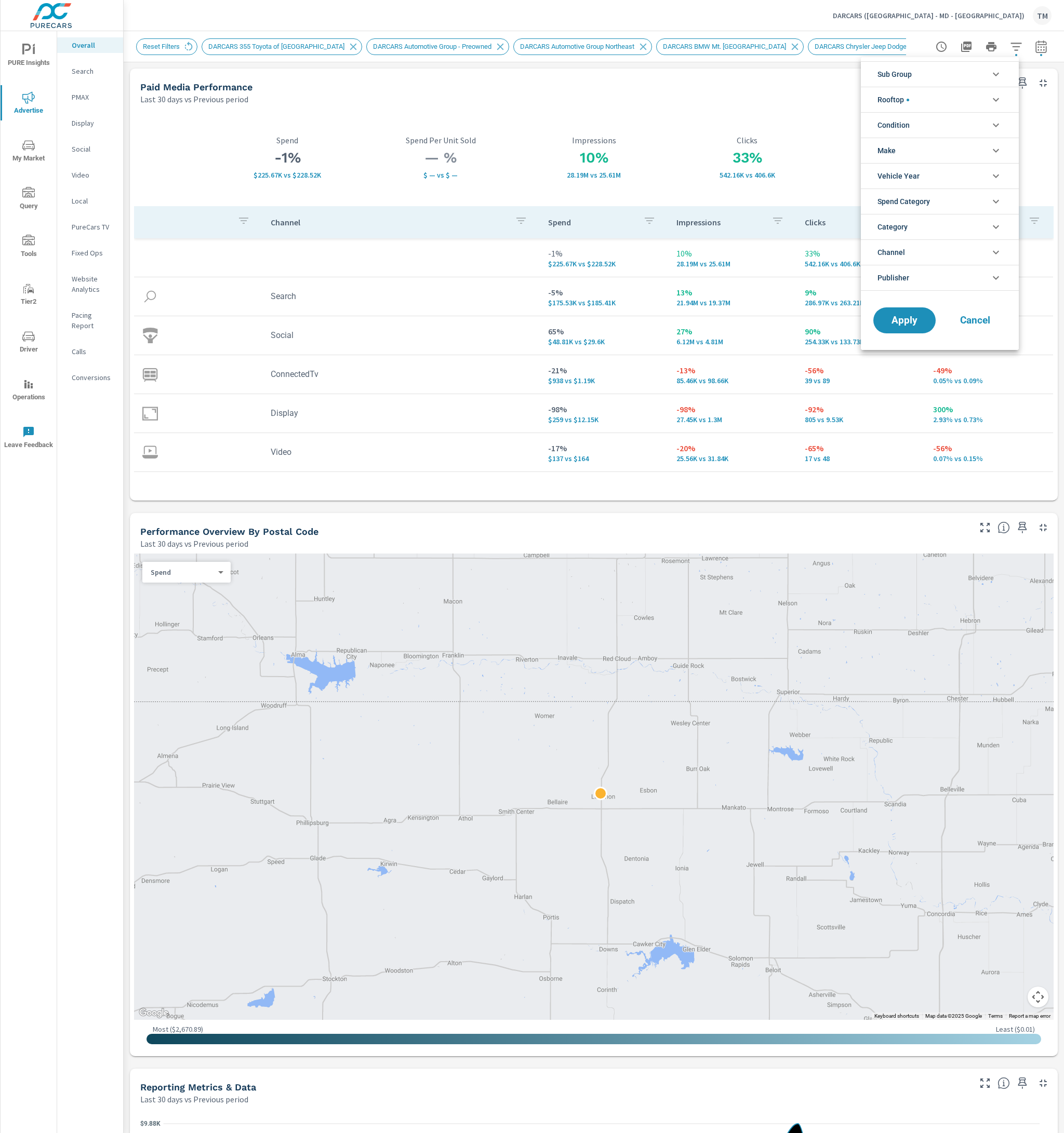
scroll to position [58, 0]
click at [1012, 46] on div at bounding box center [532, 566] width 1064 height 1133
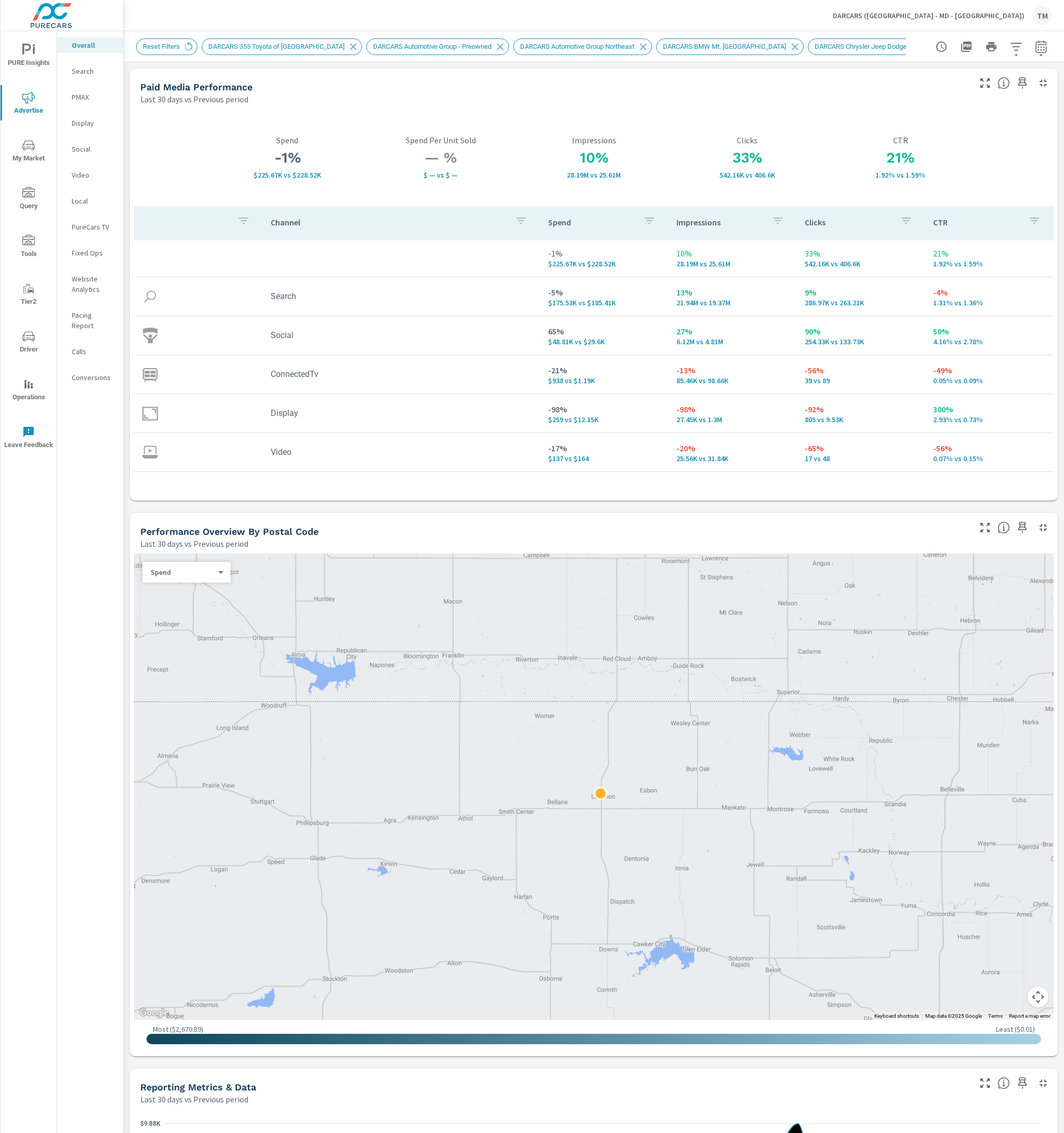
click at [1010, 47] on icon "button" at bounding box center [1015, 46] width 11 height 8
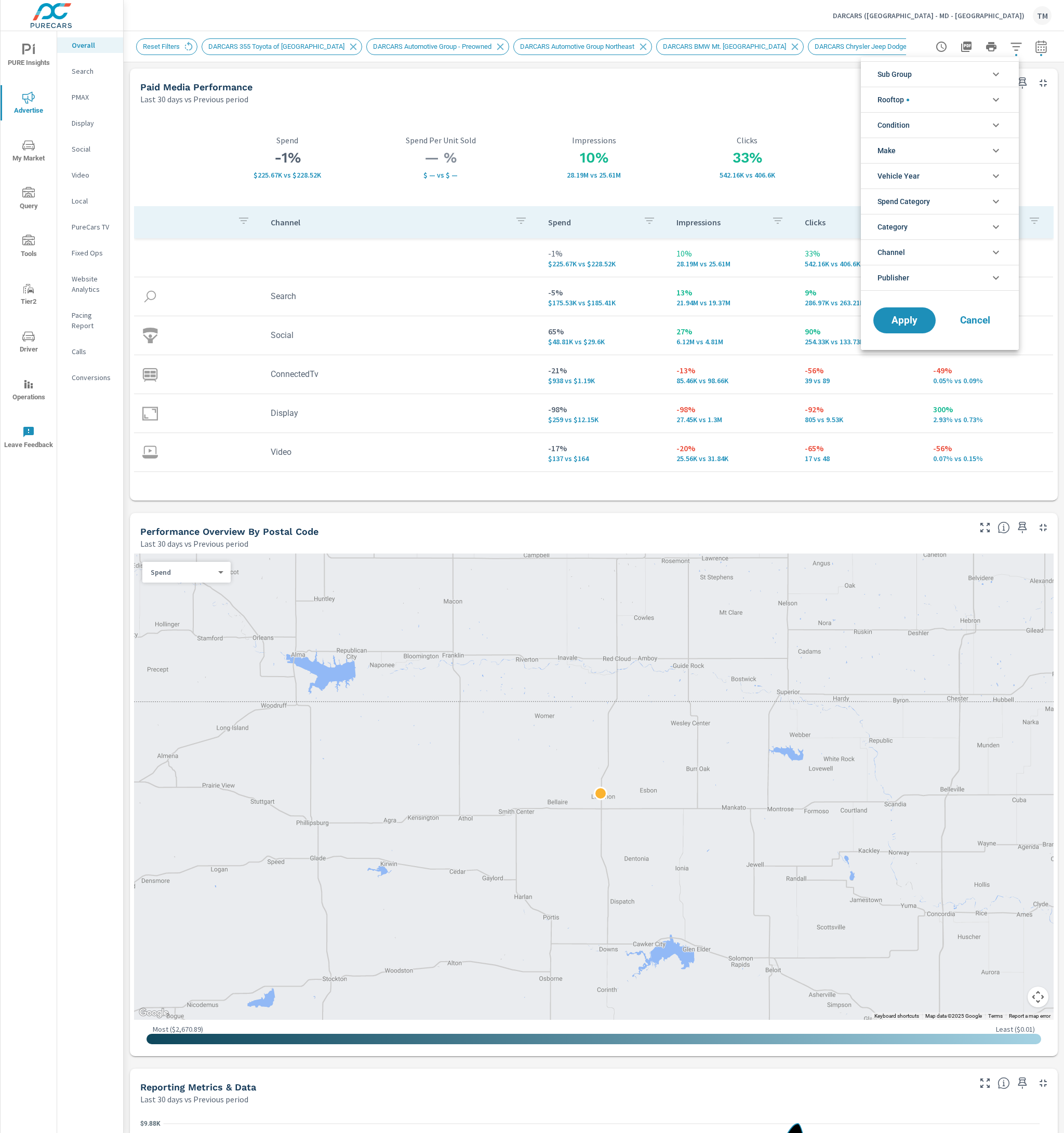
scroll to position [105, 0]
click at [1005, 42] on div at bounding box center [532, 566] width 1064 height 1133
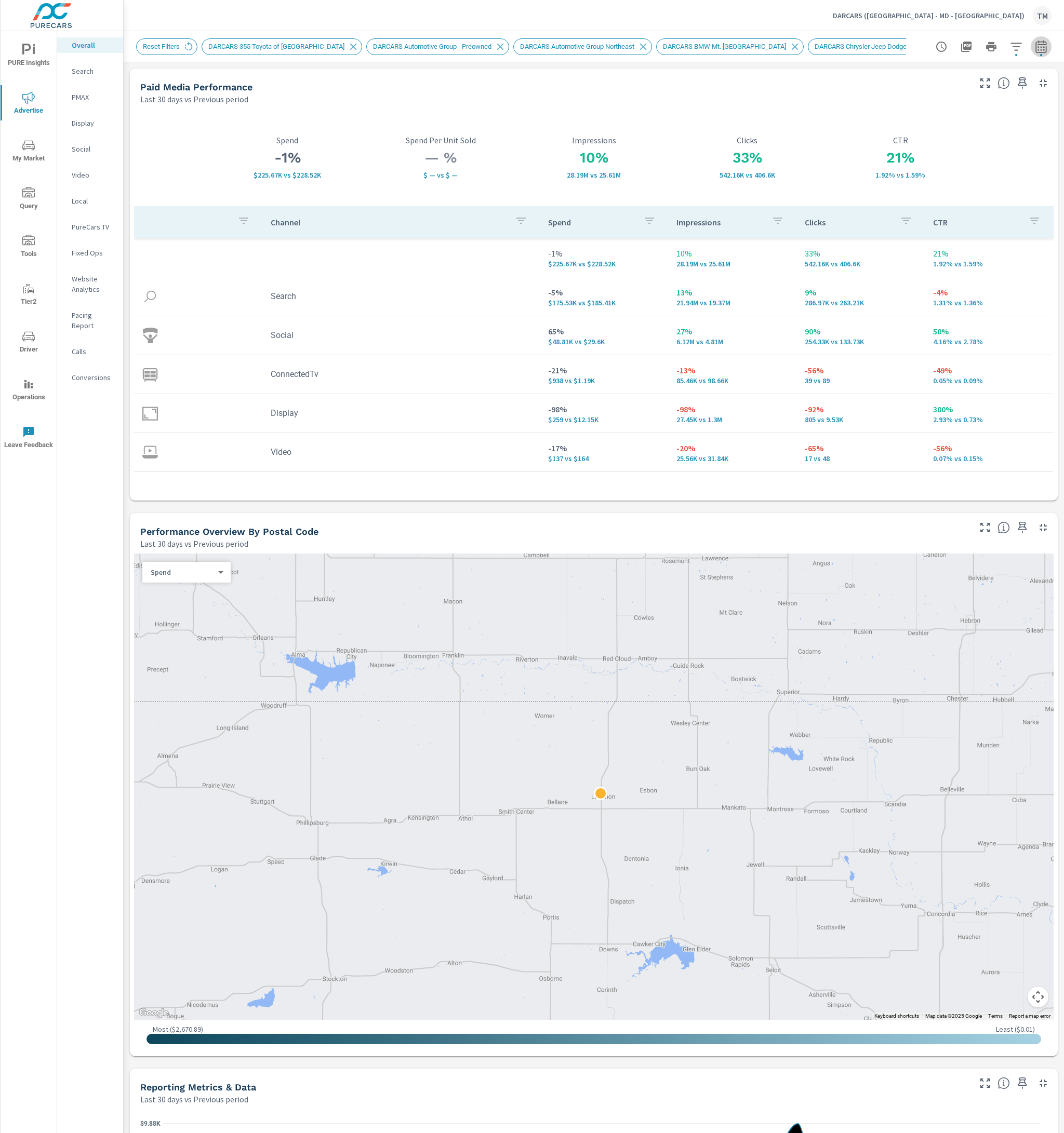
click at [1037, 40] on icon "button" at bounding box center [1041, 47] width 13 height 13
select select "Last 30 days"
select select "Previous period"
click at [1007, 83] on div "Date Range Custom [DATE] Last week Last 7 days Last 14 days Last 30 days Last 4…" at bounding box center [960, 89] width 133 height 35
click at [995, 89] on select "Custom [DATE] Last week Last 7 days Last 14 days Last 30 days Last 45 days Last…" at bounding box center [949, 90] width 104 height 20
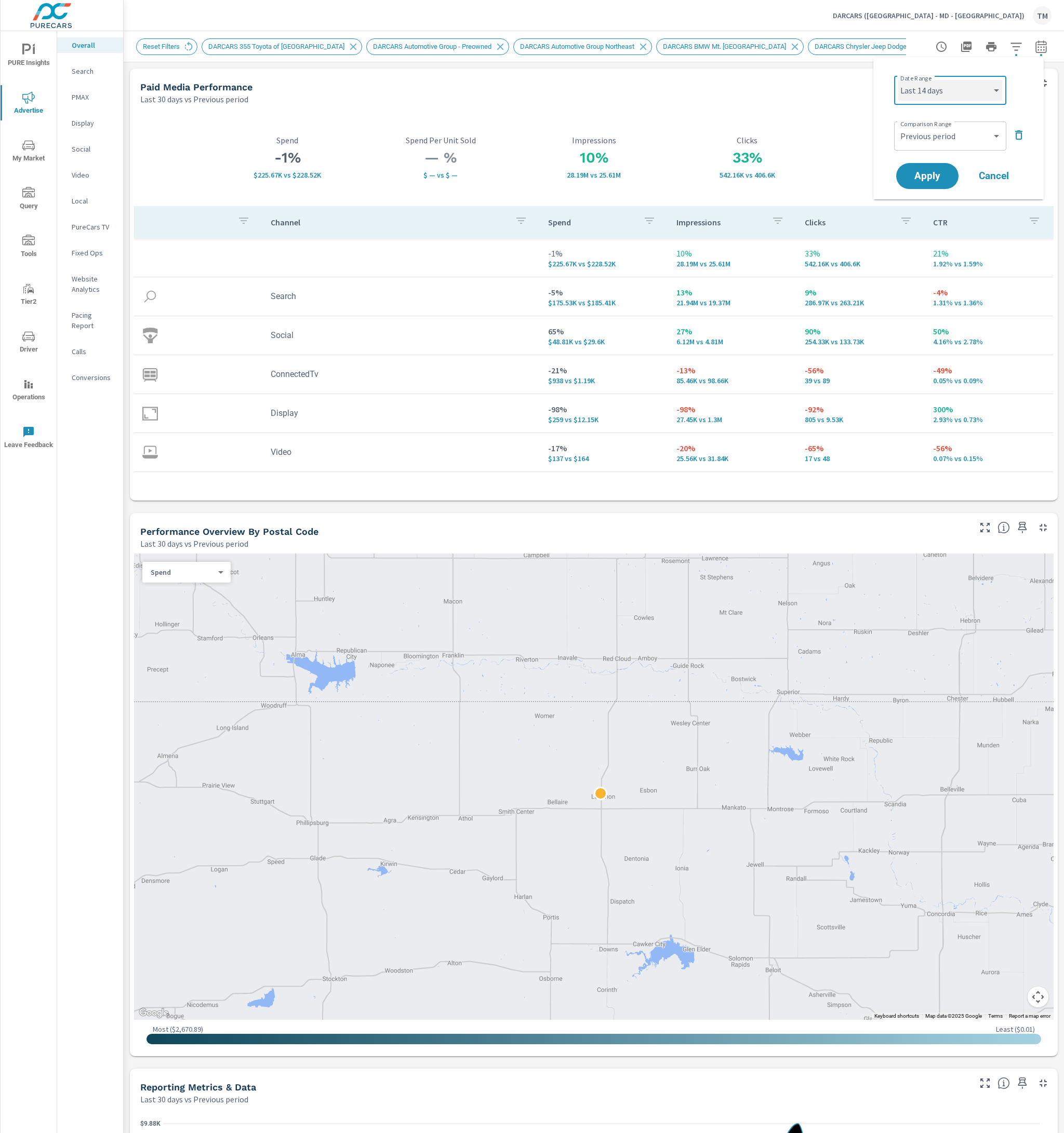
click at [898, 80] on select "Custom [DATE] Last week Last 7 days Last 14 days Last 30 days Last 45 days Last…" at bounding box center [949, 90] width 104 height 20
select select "Last 14 days"
click at [940, 171] on span "Apply" at bounding box center [927, 176] width 42 height 10
click at [1037, 46] on icon "button" at bounding box center [1041, 48] width 7 height 4
select select "Last 14 days"
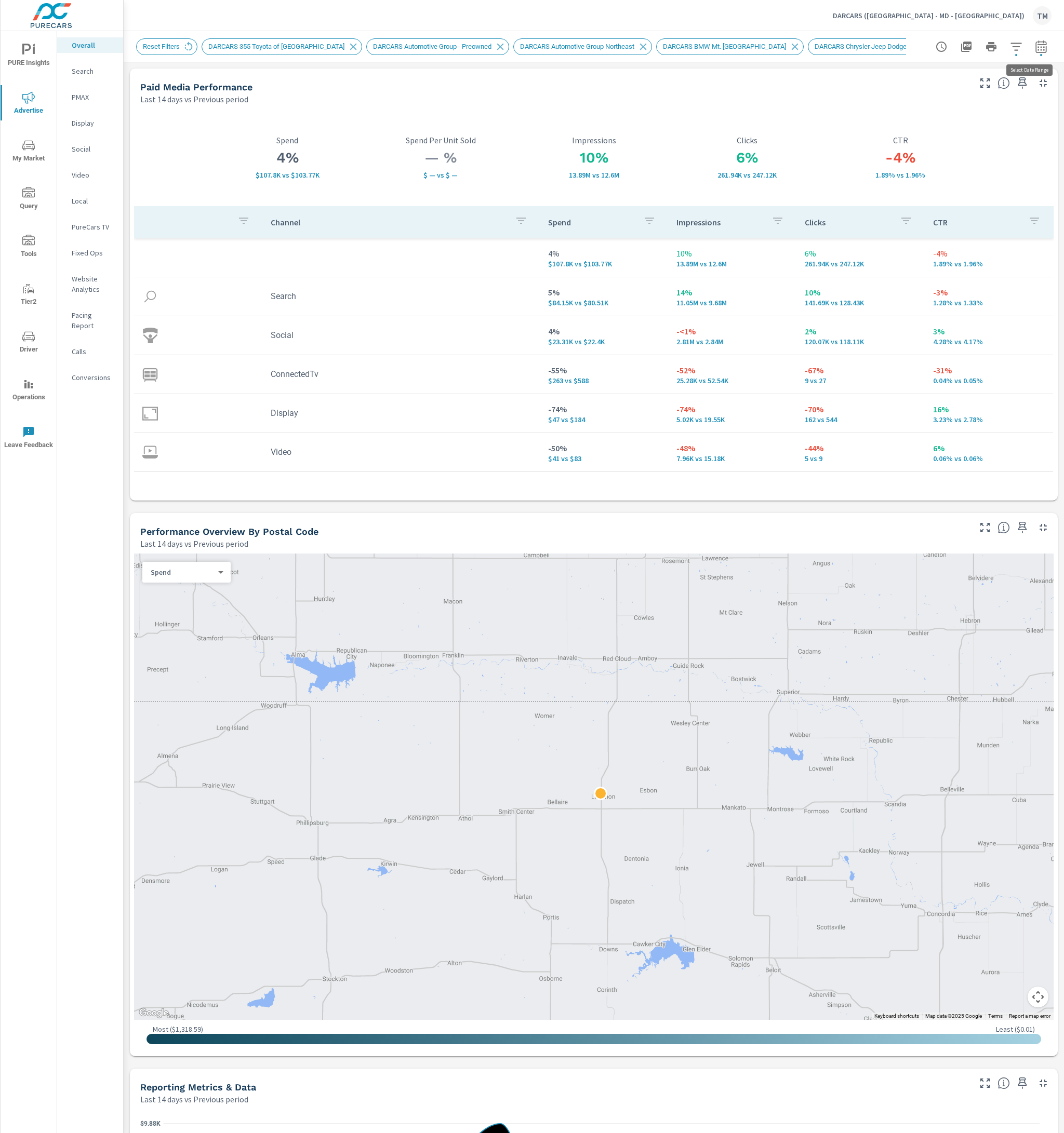
select select "Previous period"
click at [978, 88] on select "Custom [DATE] Last week Last 7 days Last 14 days Last 30 days Last 45 days Last…" at bounding box center [949, 90] width 104 height 20
click at [898, 80] on select "Custom [DATE] Last week Last 7 days Last 14 days Last 30 days Last 45 days Last…" at bounding box center [949, 90] width 104 height 20
select select "Last 30 days"
click at [951, 138] on select "Custom Previous period Previous month Previous year" at bounding box center [949, 136] width 104 height 20
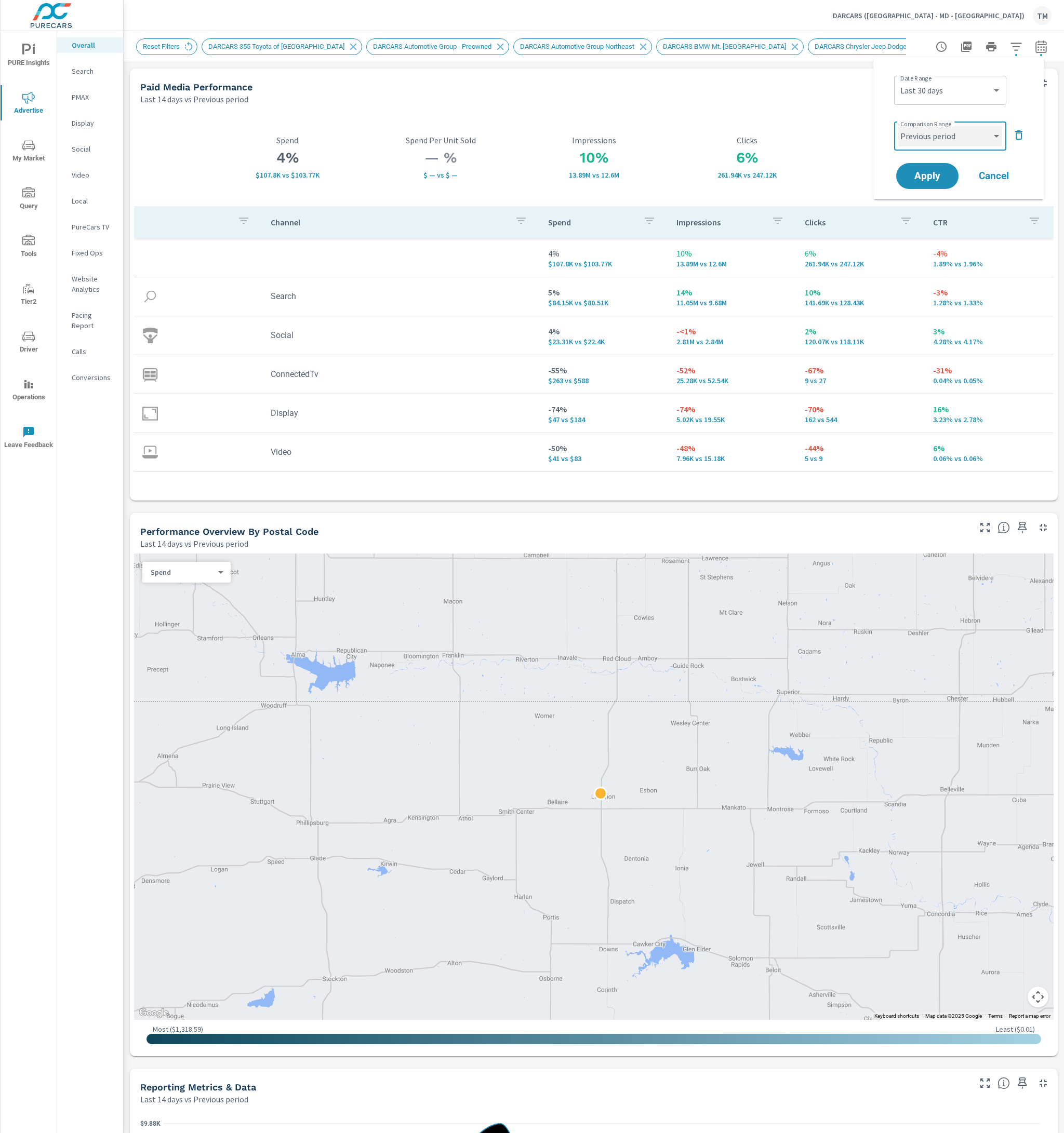
click at [898, 126] on select "Custom Previous period Previous month Previous year" at bounding box center [949, 136] width 104 height 20
select select "Previous year"
click at [920, 174] on span "Apply" at bounding box center [927, 176] width 42 height 10
